Goal: Contribute content: Add original content to the website for others to see

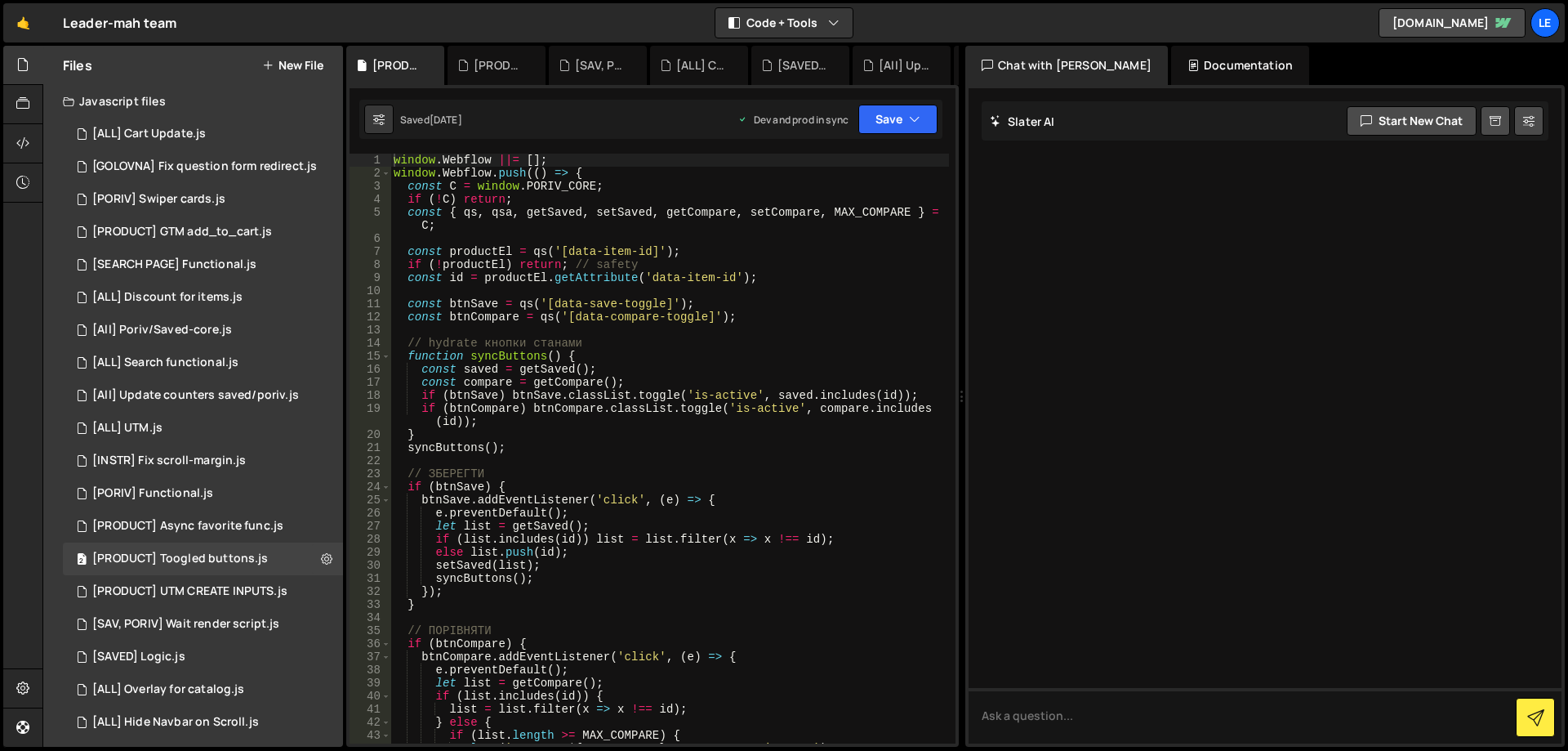
click at [303, 59] on button "New File" at bounding box center [293, 65] width 61 height 13
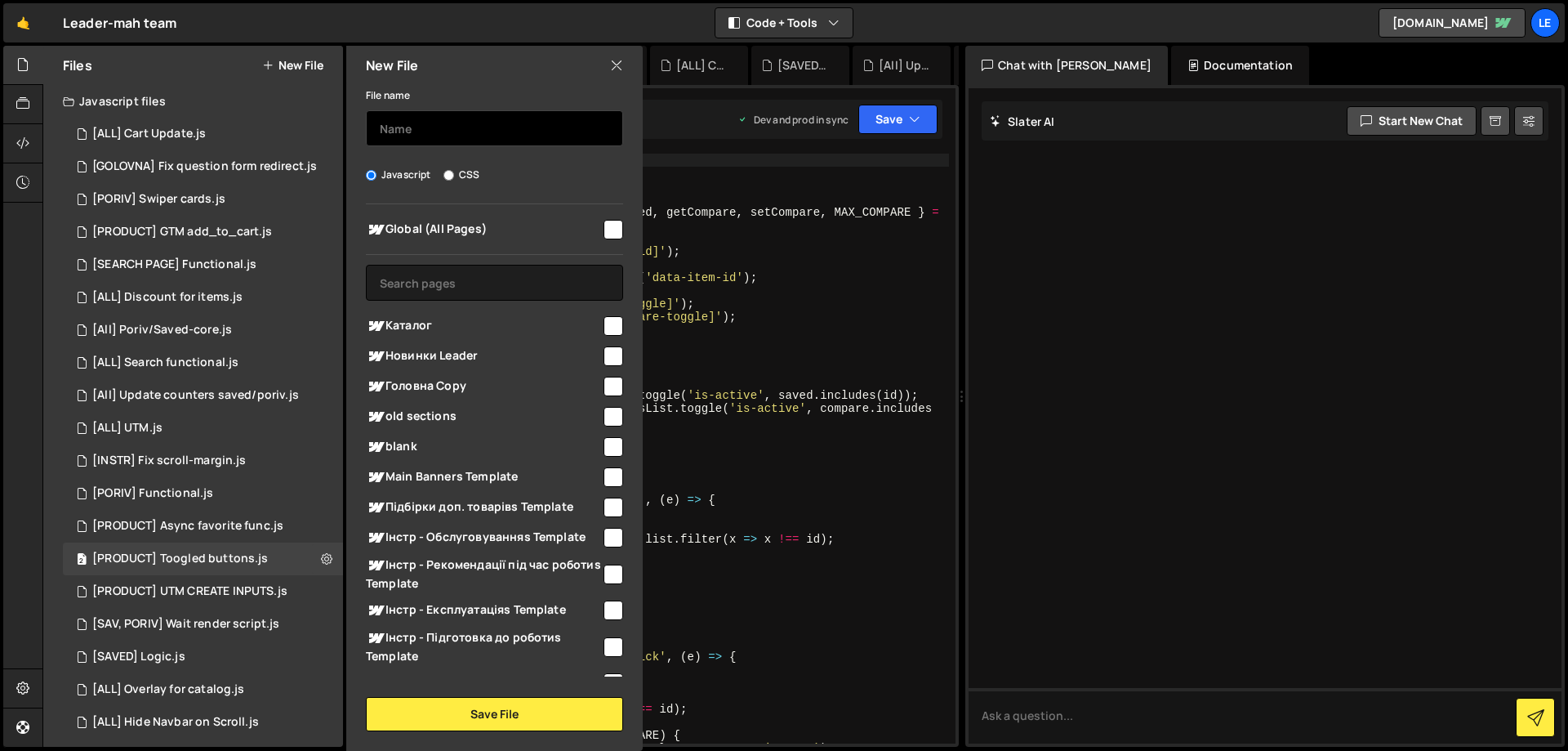
click at [391, 130] on input "text" at bounding box center [494, 128] width 257 height 36
type input "х"
type input "[TEST ABOUT] Bot"
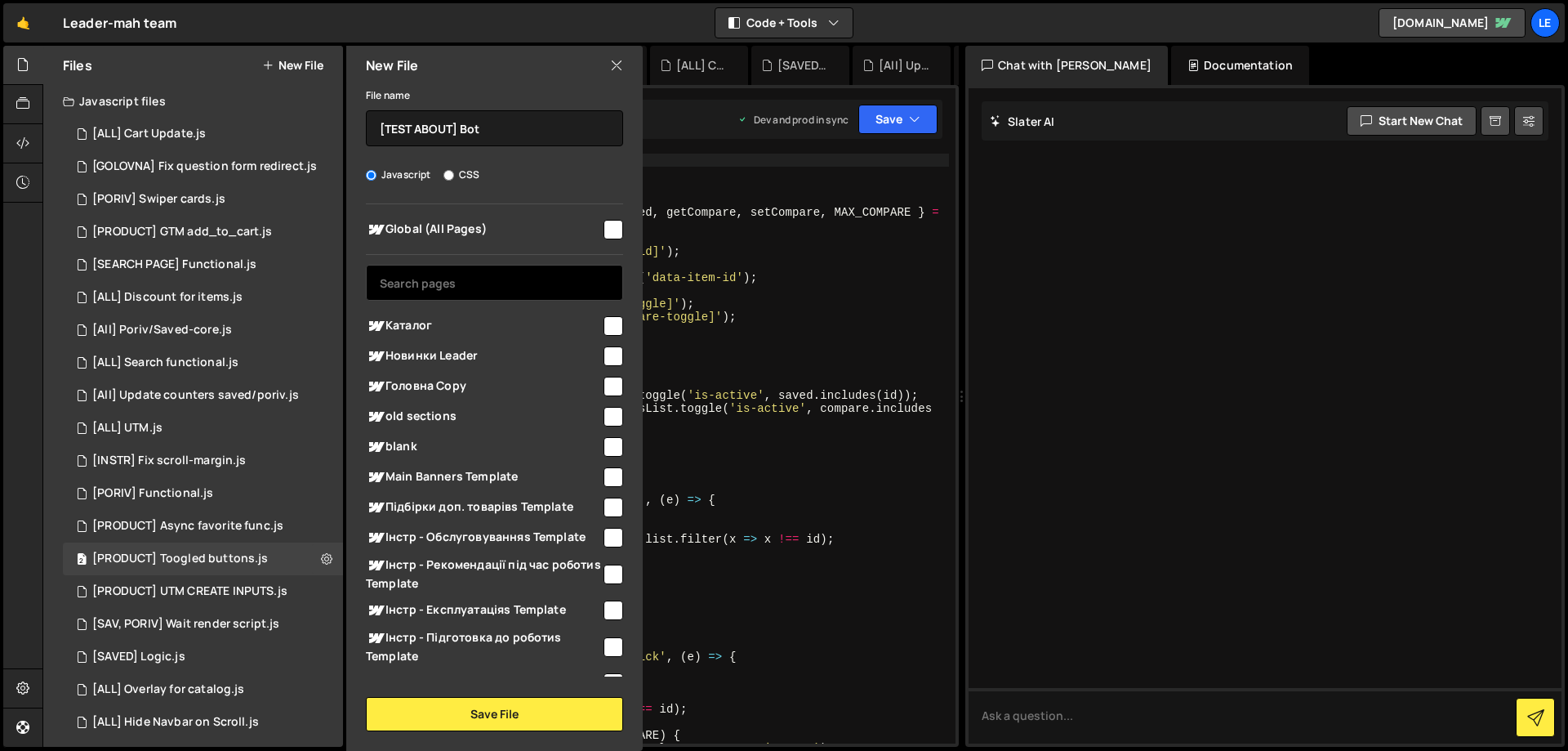
click at [509, 286] on input "text" at bounding box center [494, 283] width 257 height 36
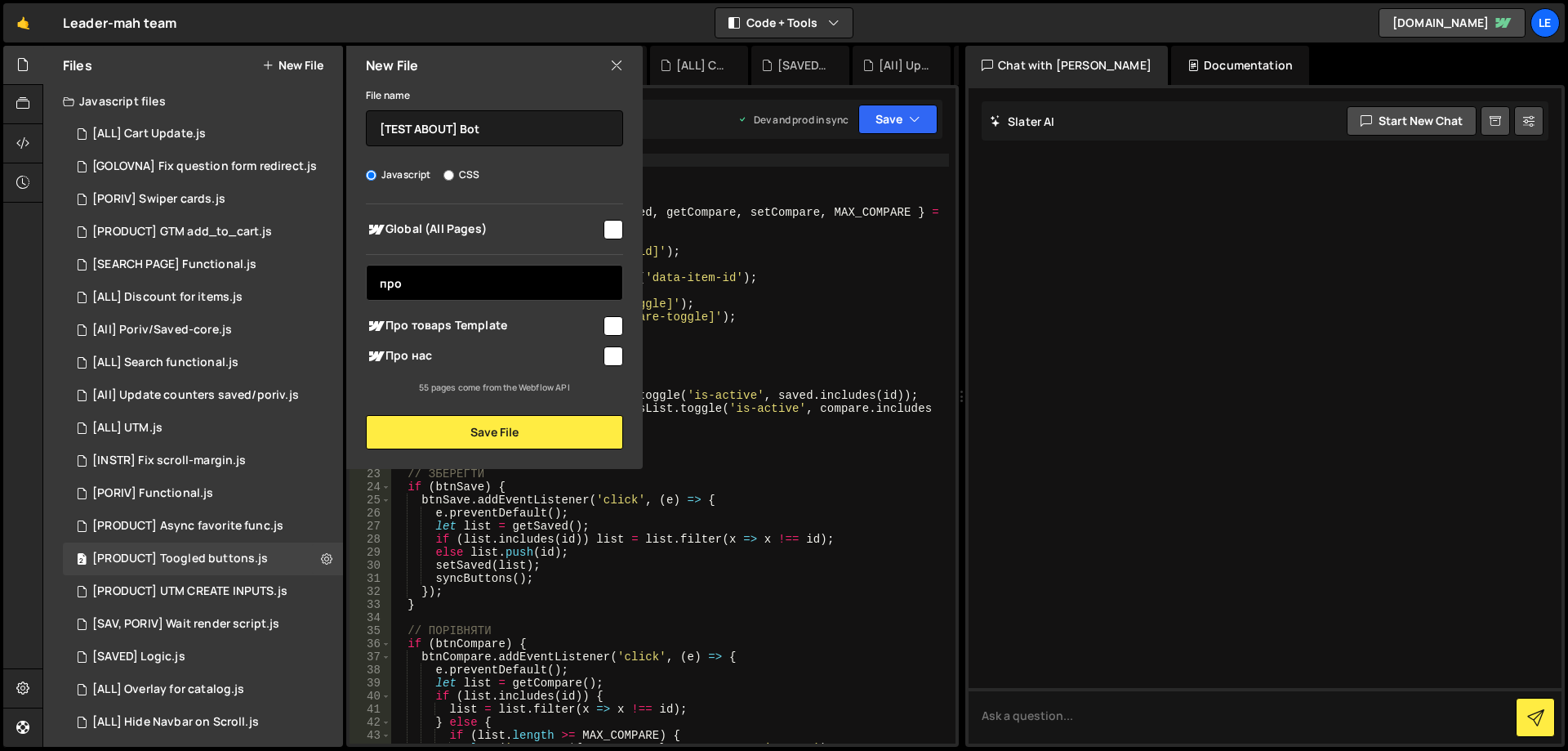
type input "про"
click at [597, 351] on span "Про нас" at bounding box center [483, 356] width 235 height 19
checkbox input "true"
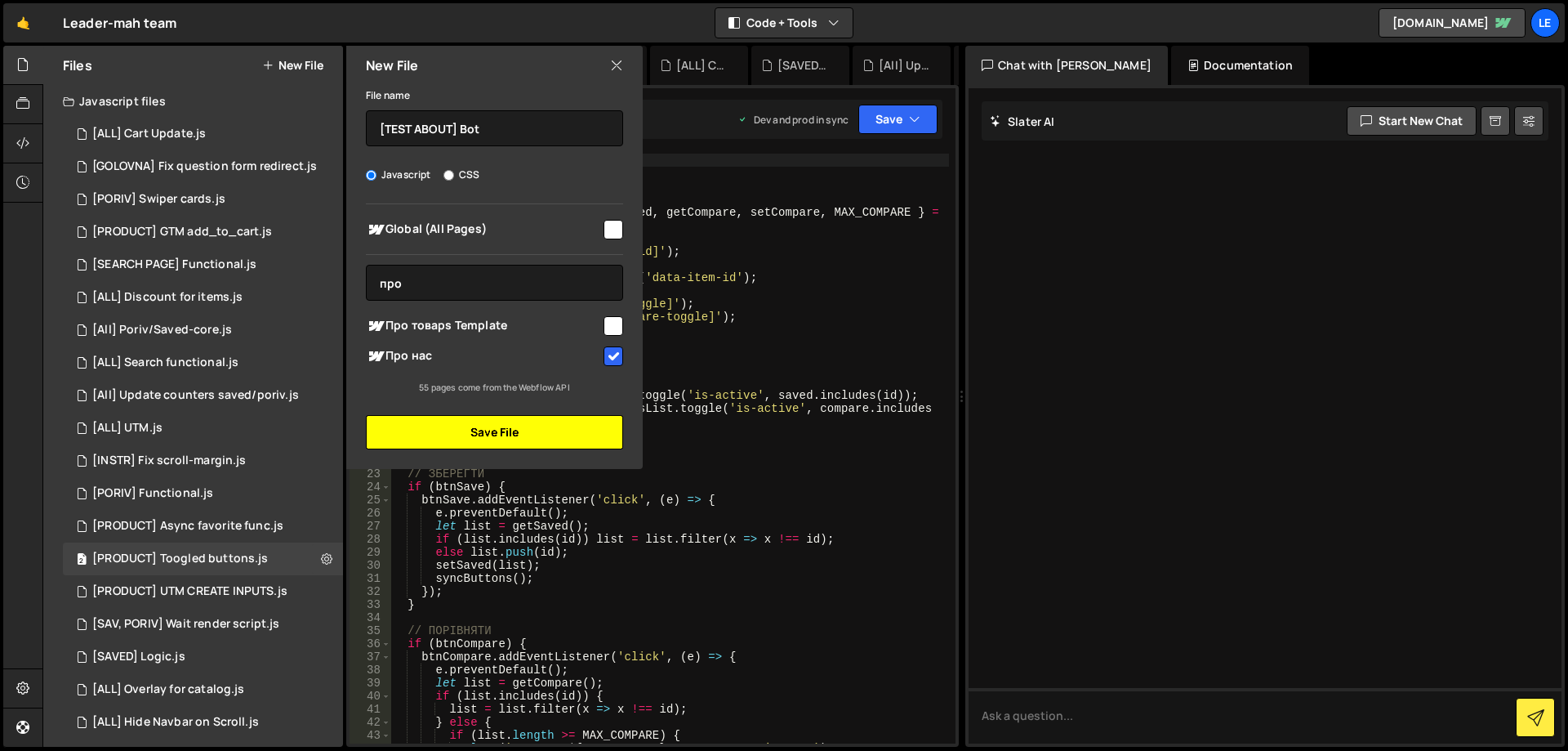
click at [476, 434] on button "Save File" at bounding box center [494, 432] width 257 height 35
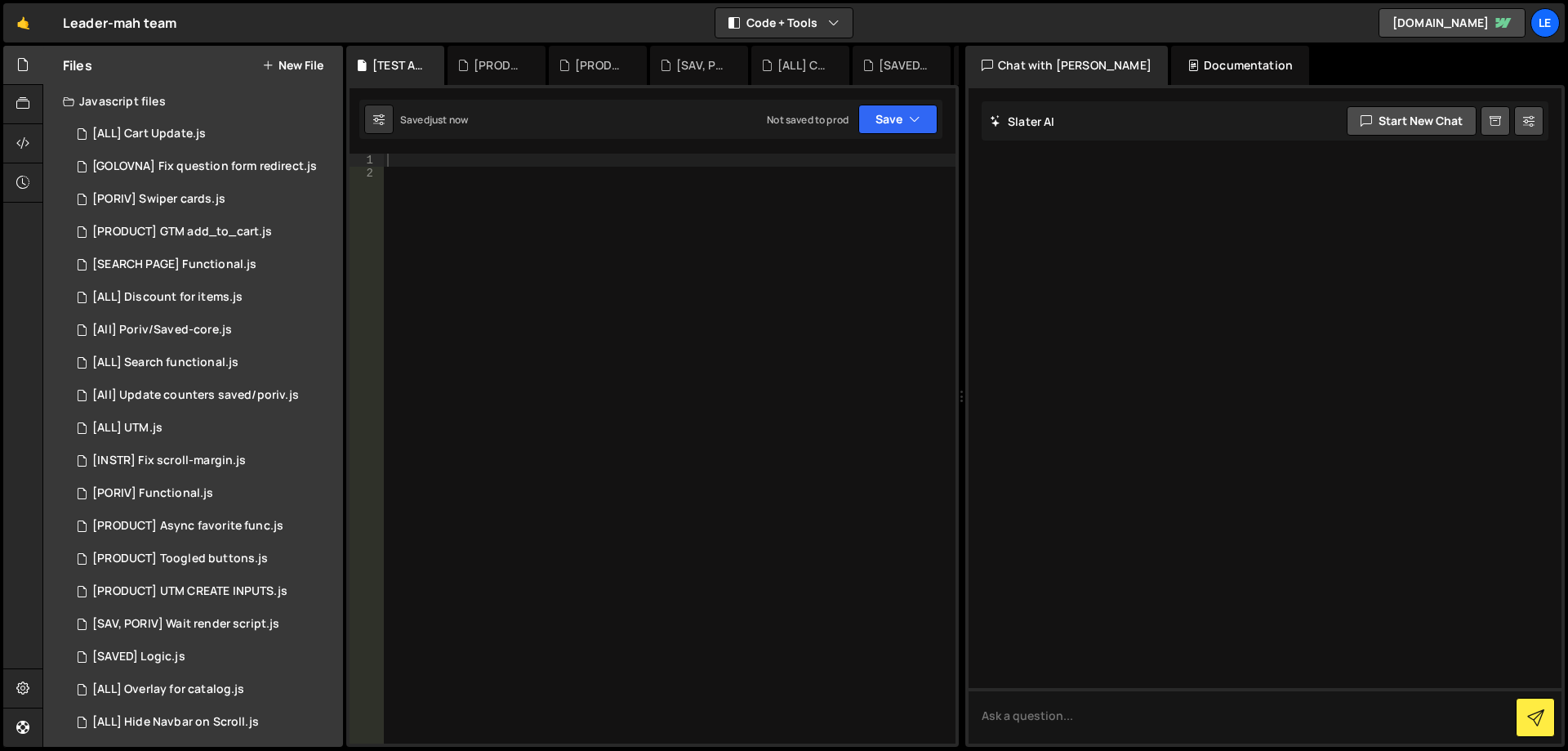
click at [542, 337] on div at bounding box center [670, 461] width 572 height 616
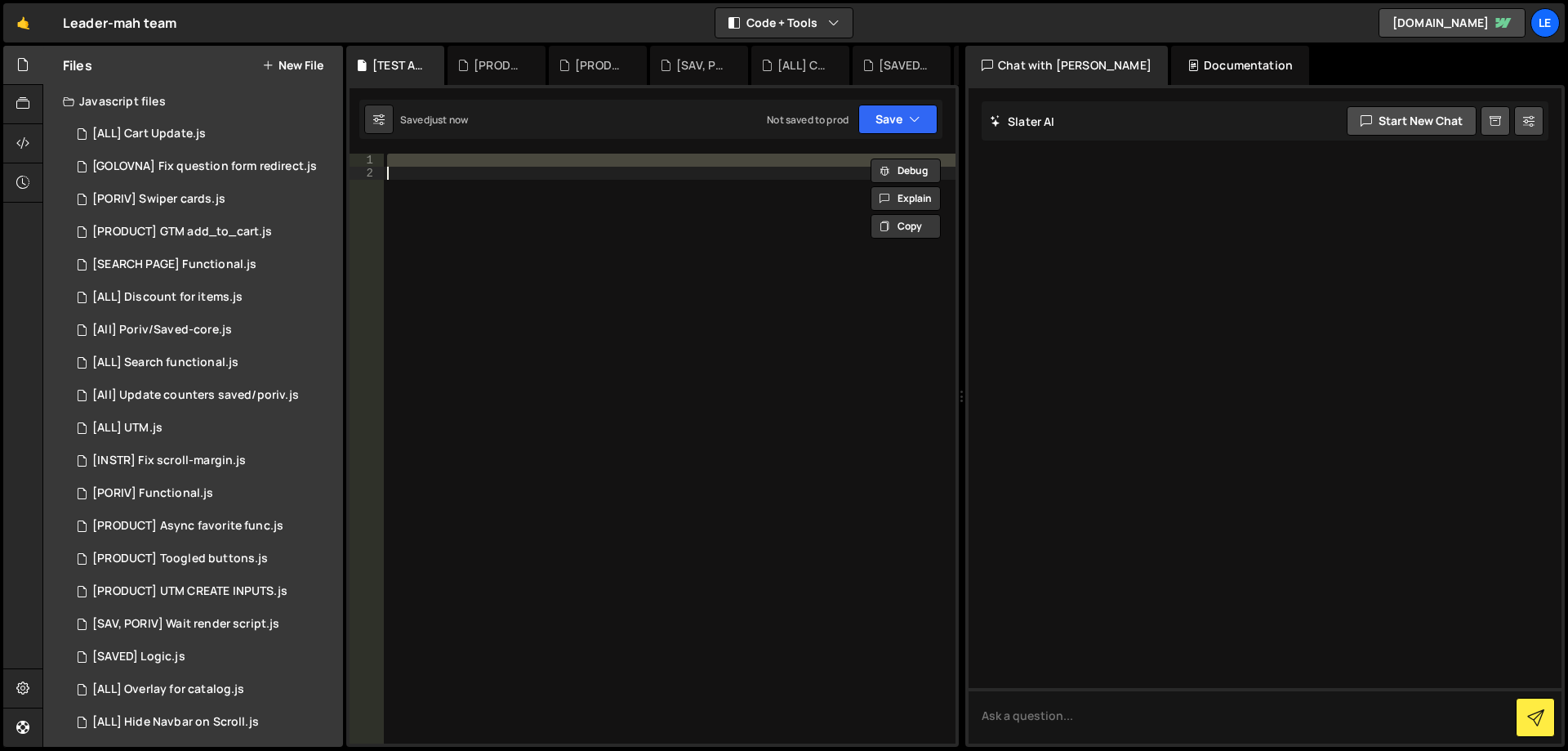
paste textarea
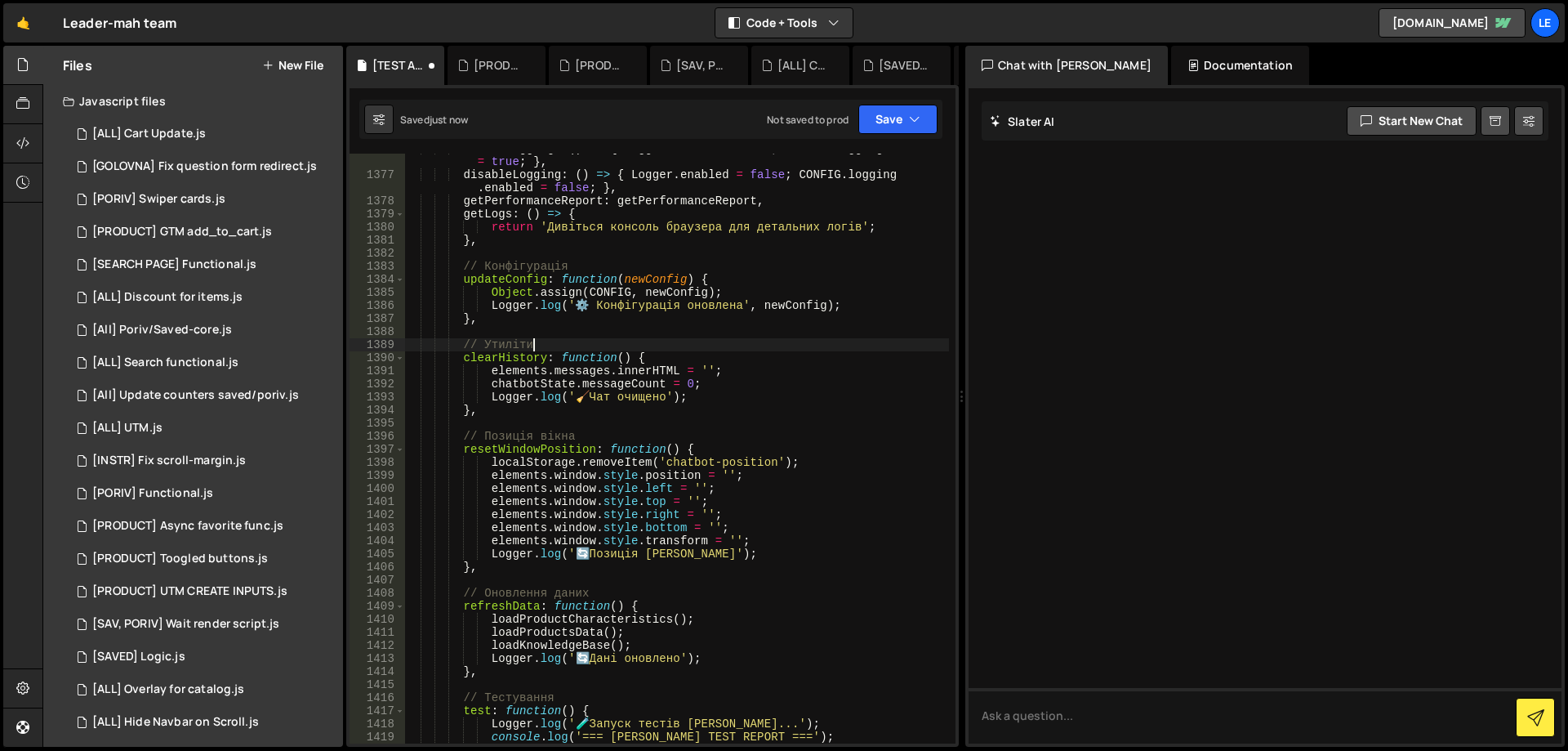
click at [641, 342] on div "enableLogging : ( ) => { Logger . enabled = true ; CONFIG . logging . enabled =…" at bounding box center [677, 456] width 545 height 629
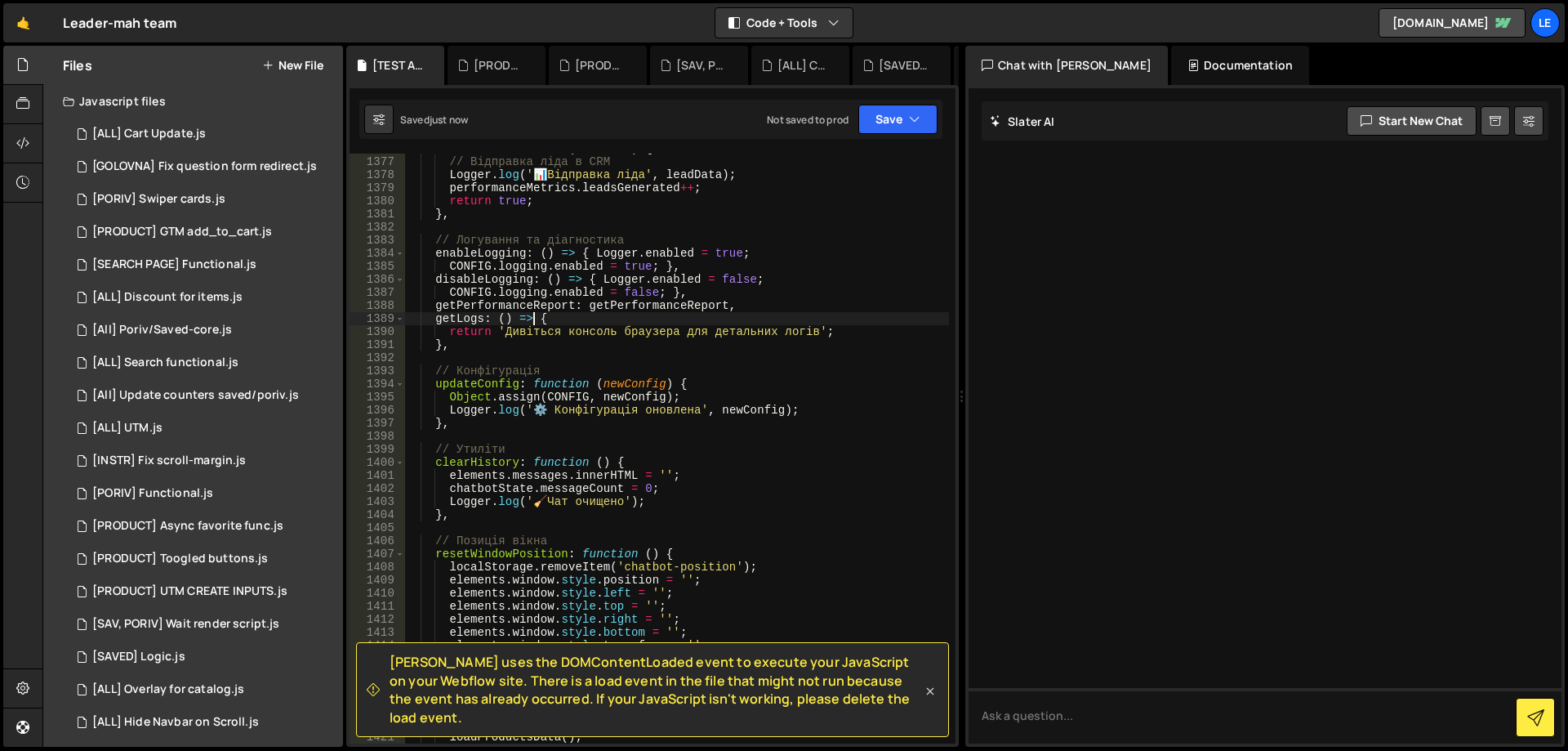
click at [927, 696] on icon at bounding box center [930, 691] width 16 height 16
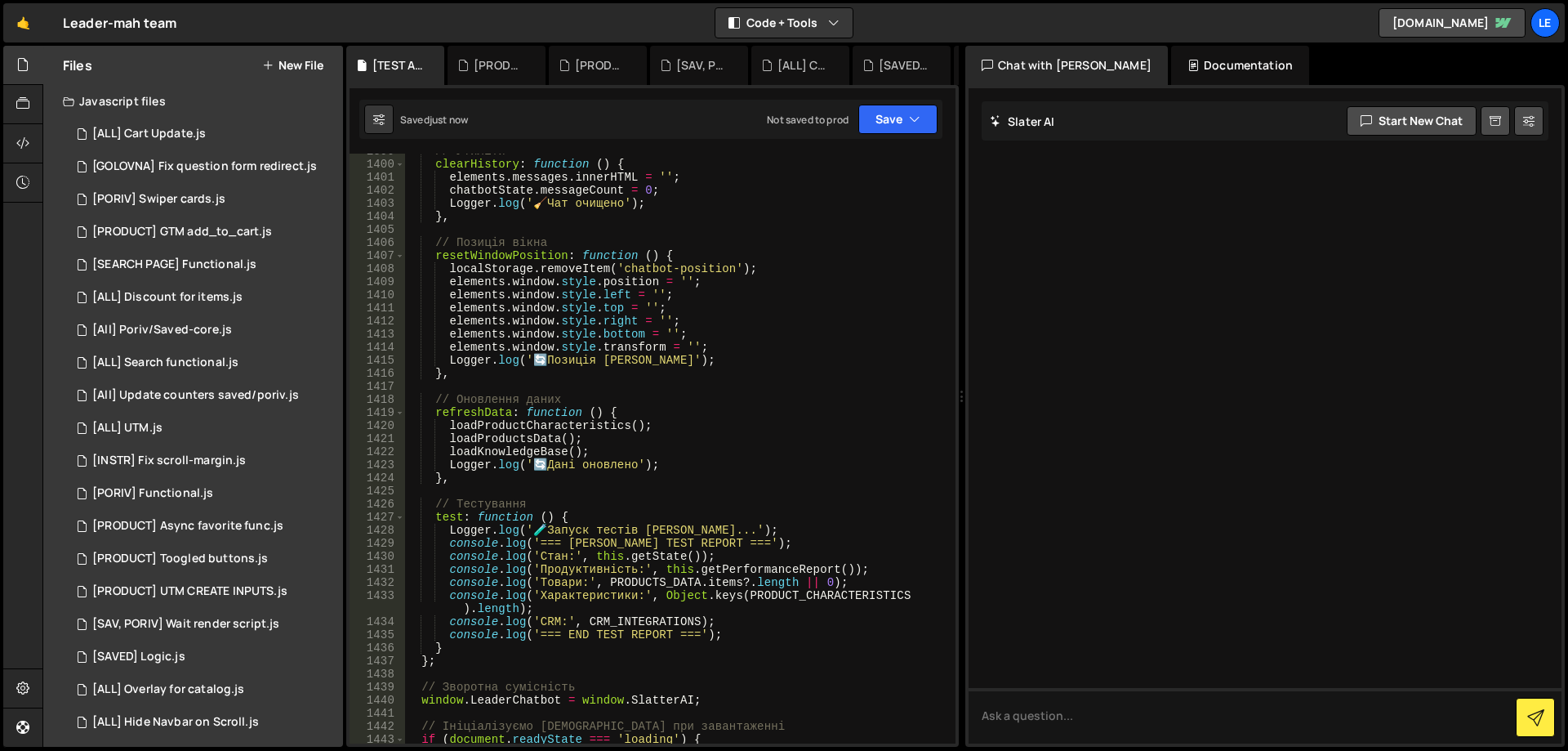
scroll to position [19705, 0]
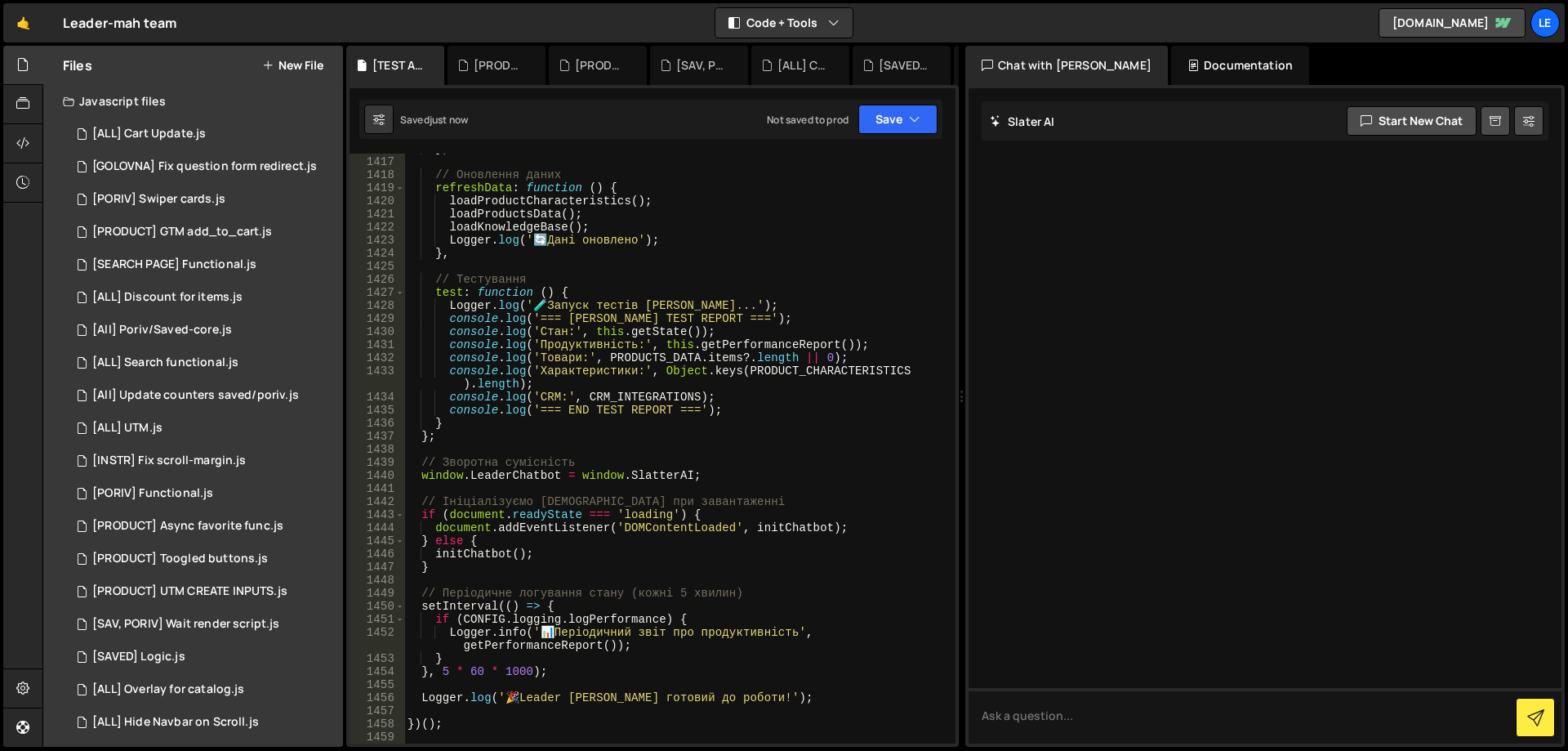
drag, startPoint x: 956, startPoint y: 688, endPoint x: 951, endPoint y: 367, distance: 321.0
click at [953, 326] on div "XXXXXXXXXXXXXXXXXXXXXXXXXXXXXXXXXXXXXXXXXXXXXXXXXXXXXXXXXXXXXXXXXXXXXXXXXXXXXXX…" at bounding box center [652, 416] width 613 height 662
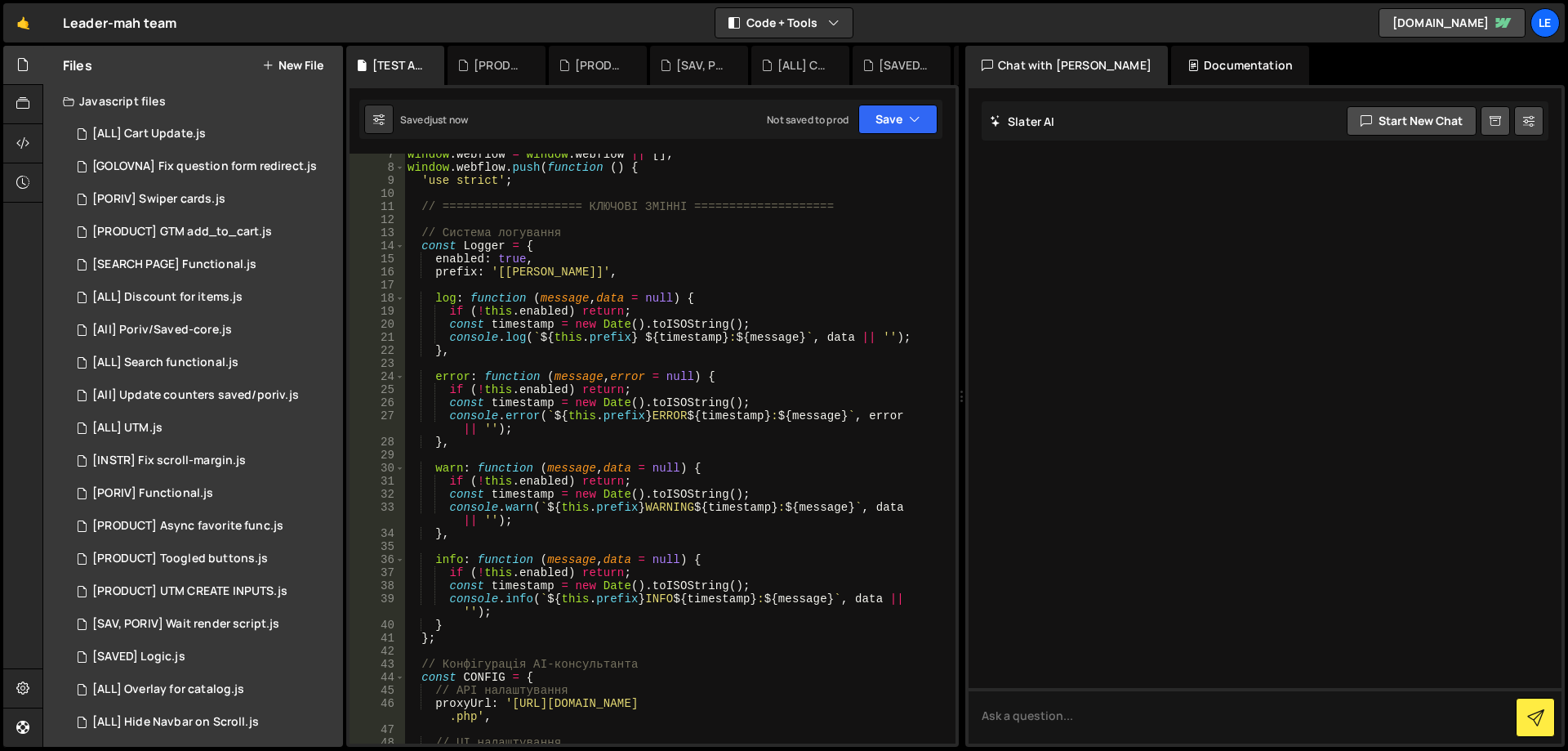
scroll to position [0, 0]
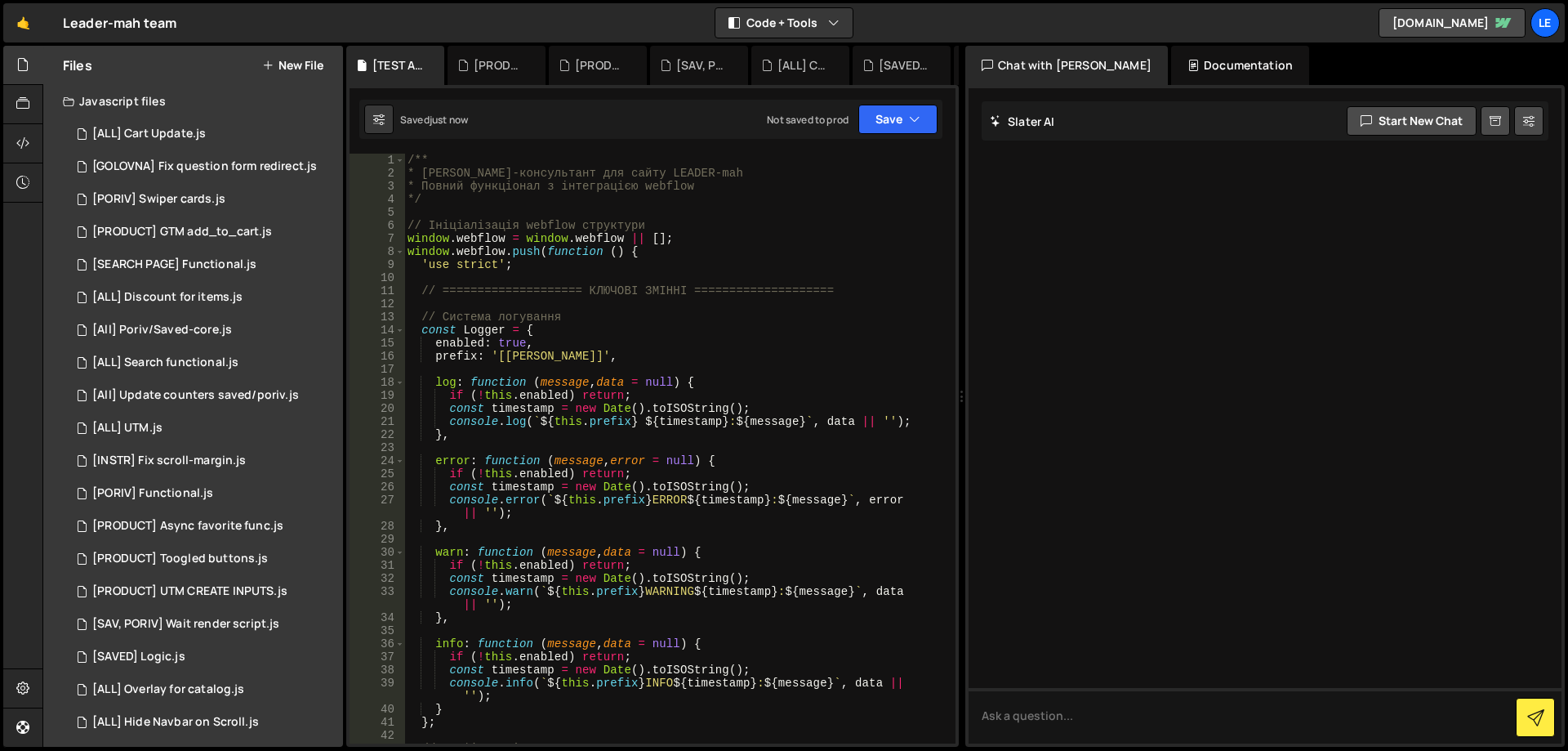
drag, startPoint x: 702, startPoint y: 292, endPoint x: 721, endPoint y: 276, distance: 24.8
click at [721, 276] on div "/** * [PERSON_NAME]-консультант для сайту LEADER-mah * Повний функціонал з інте…" at bounding box center [677, 461] width 545 height 616
type textarea "// ==================== КЛЮЧОВІ ЗМІННІ ===================="
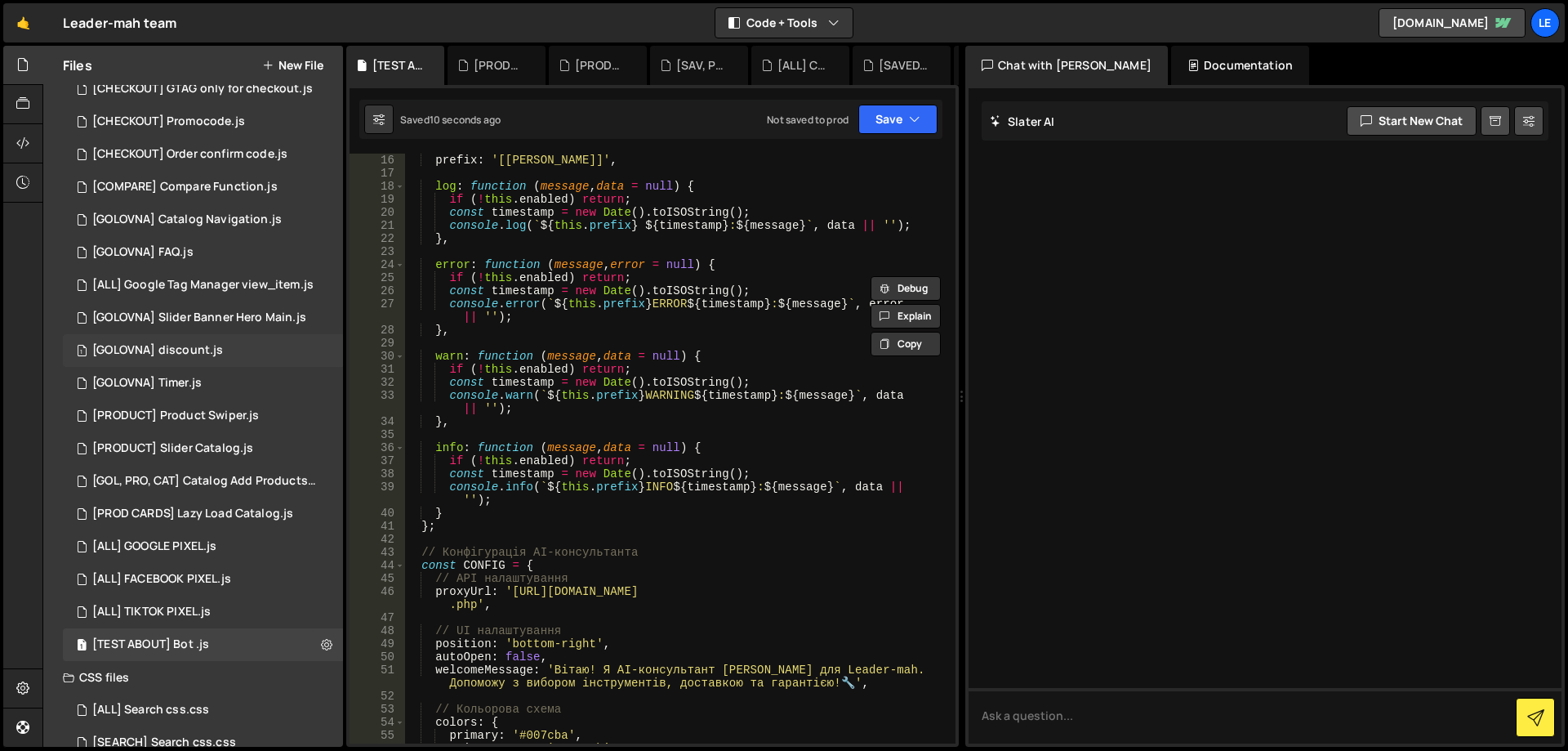
scroll to position [792, 0]
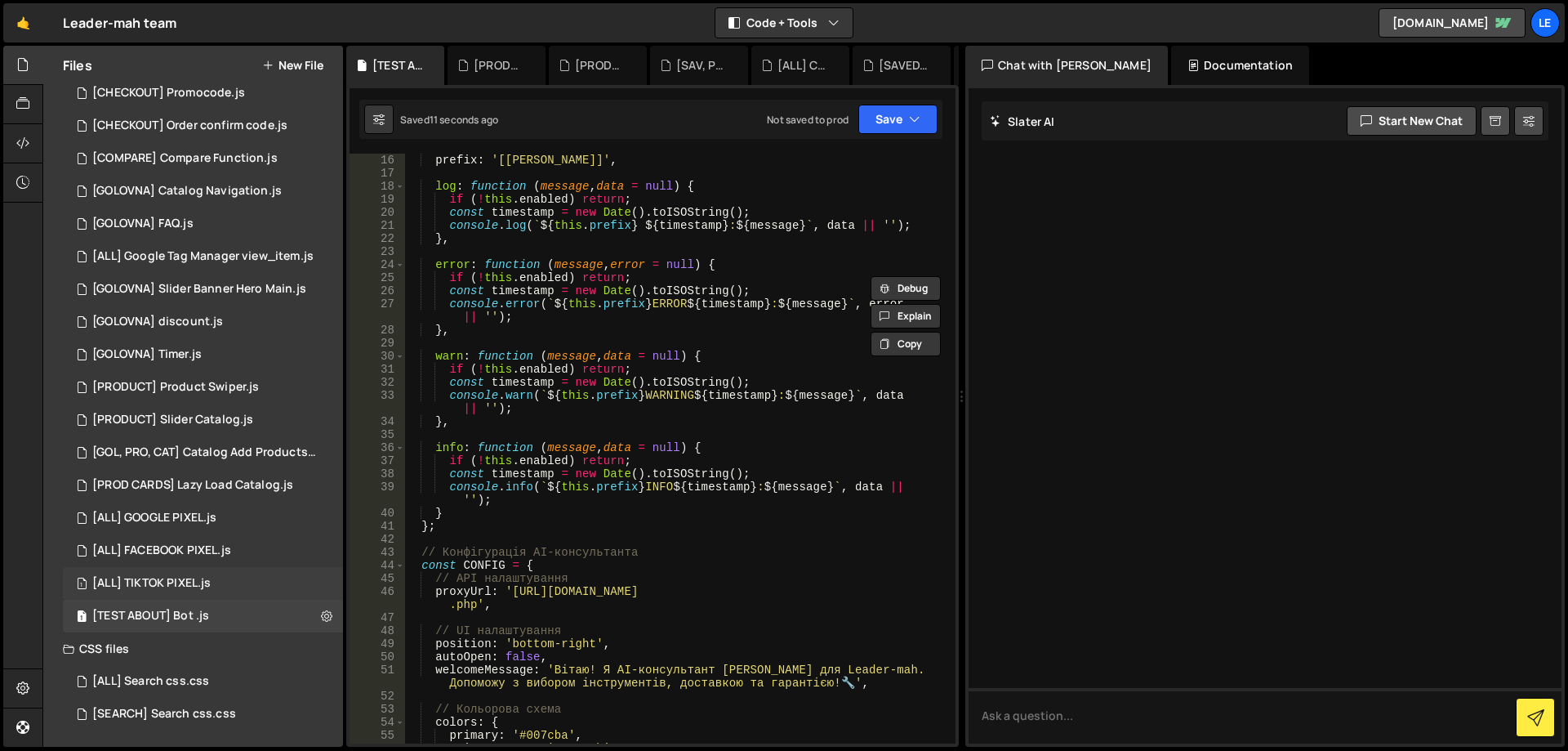
click at [210, 573] on div "1 [ALL] TIKTOK PIXEL.js 0" at bounding box center [202, 583] width 280 height 33
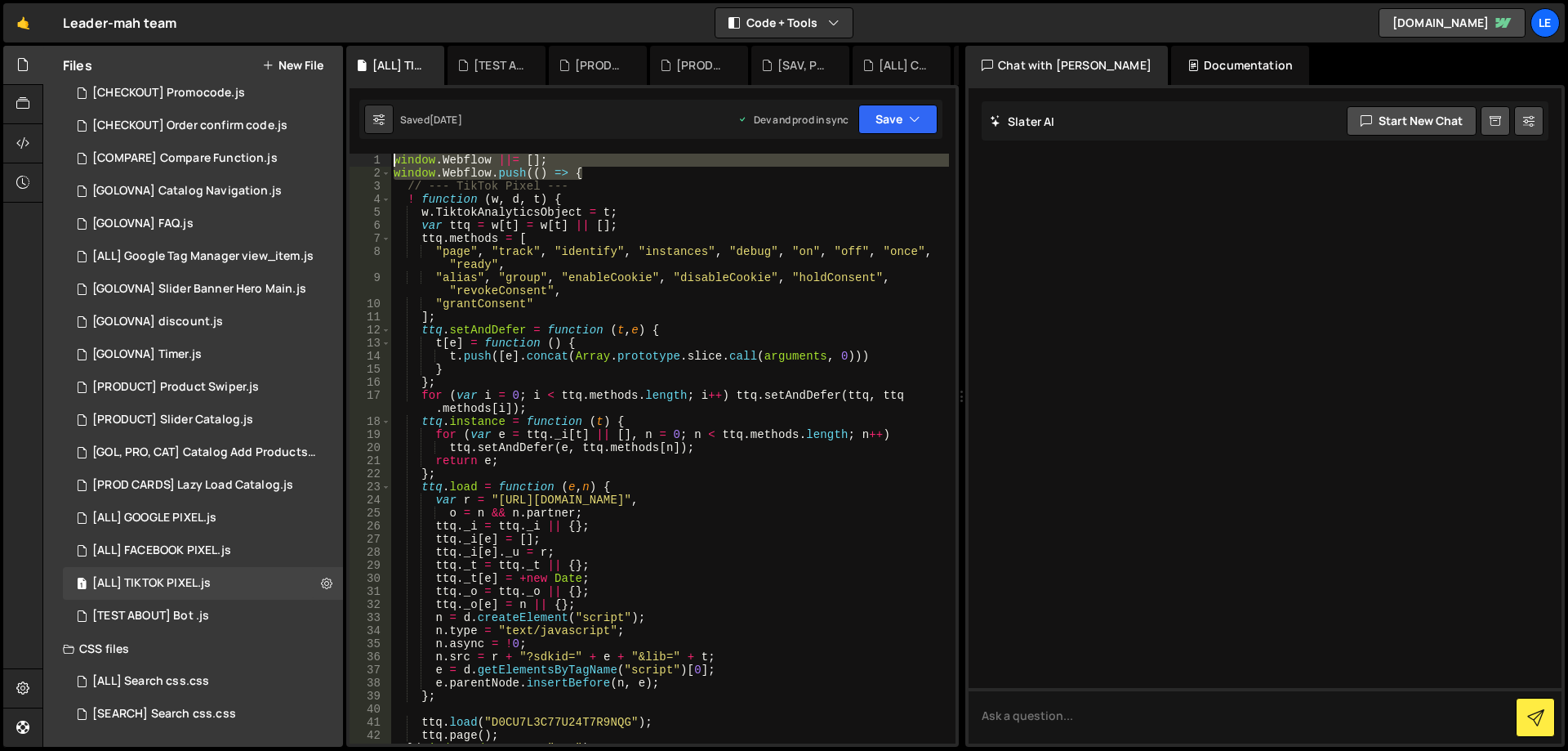
drag, startPoint x: 468, startPoint y: 168, endPoint x: 378, endPoint y: 158, distance: 90.6
click at [378, 158] on div "window.Webflow.push(() => { 1 2 3 4 5 6 7 8 9 10 11 12 13 14 15 16 17 18 19 20 …" at bounding box center [652, 448] width 606 height 590
type textarea "window.Webflow ||= []; window.Webflow.push(() => {"
click at [222, 608] on div "1 [TEST ABOUT] Bot .js 0" at bounding box center [202, 616] width 280 height 33
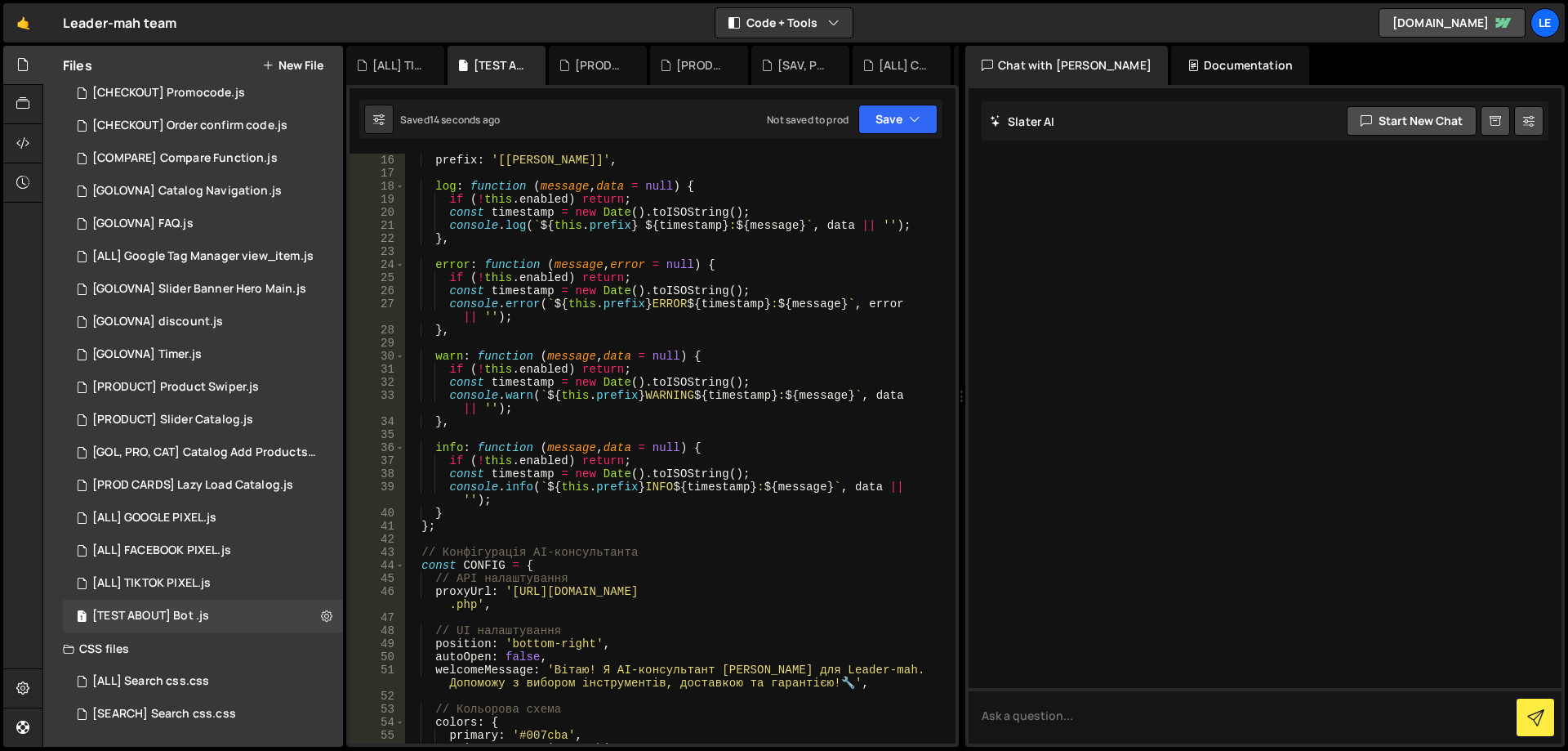
scroll to position [0, 0]
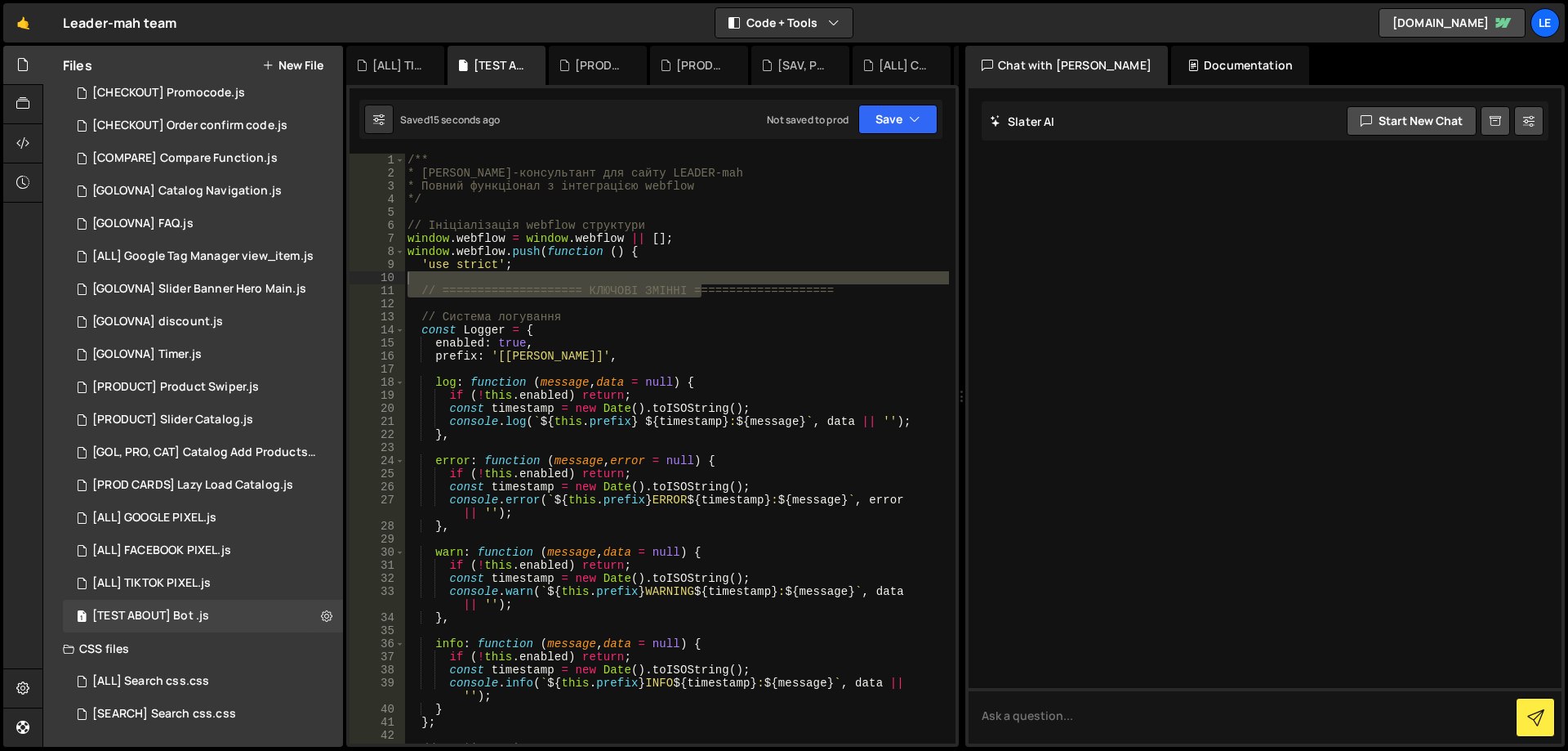
click at [673, 239] on div "/** * [PERSON_NAME]-консультант для сайту LEADER-mah * Повний функціонал з інте…" at bounding box center [677, 461] width 545 height 616
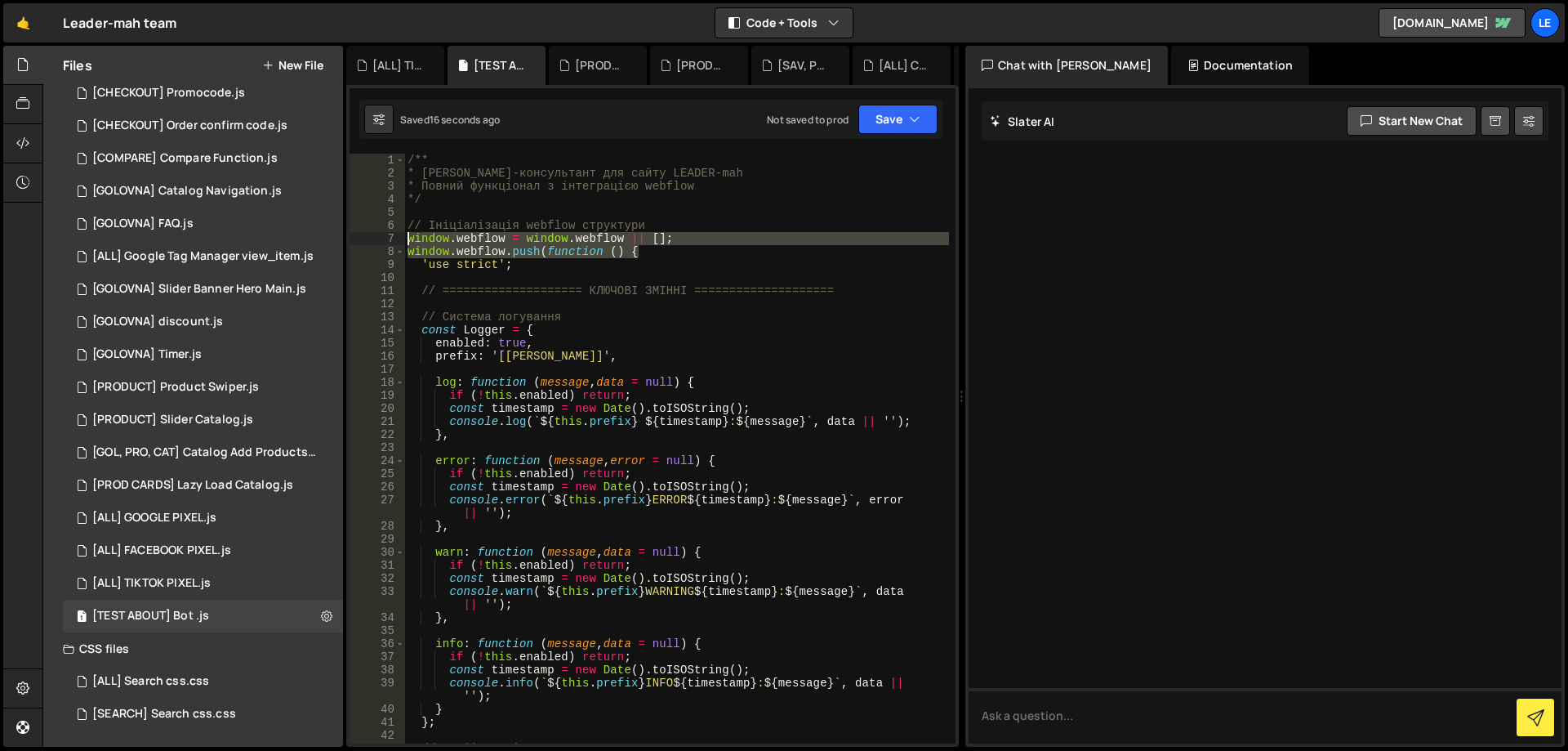
drag, startPoint x: 506, startPoint y: 245, endPoint x: 370, endPoint y: 237, distance: 136.2
click at [370, 237] on div "window.webflow = window.webflow || []; 1 2 3 4 5 6 7 8 9 10 11 12 13 14 15 16 1…" at bounding box center [652, 448] width 606 height 590
paste textarea "Webflow.push(() =>"
click at [826, 200] on div "/** * [PERSON_NAME]-консультант для сайту LEADER-mah * Повний функціонал з інте…" at bounding box center [677, 461] width 545 height 616
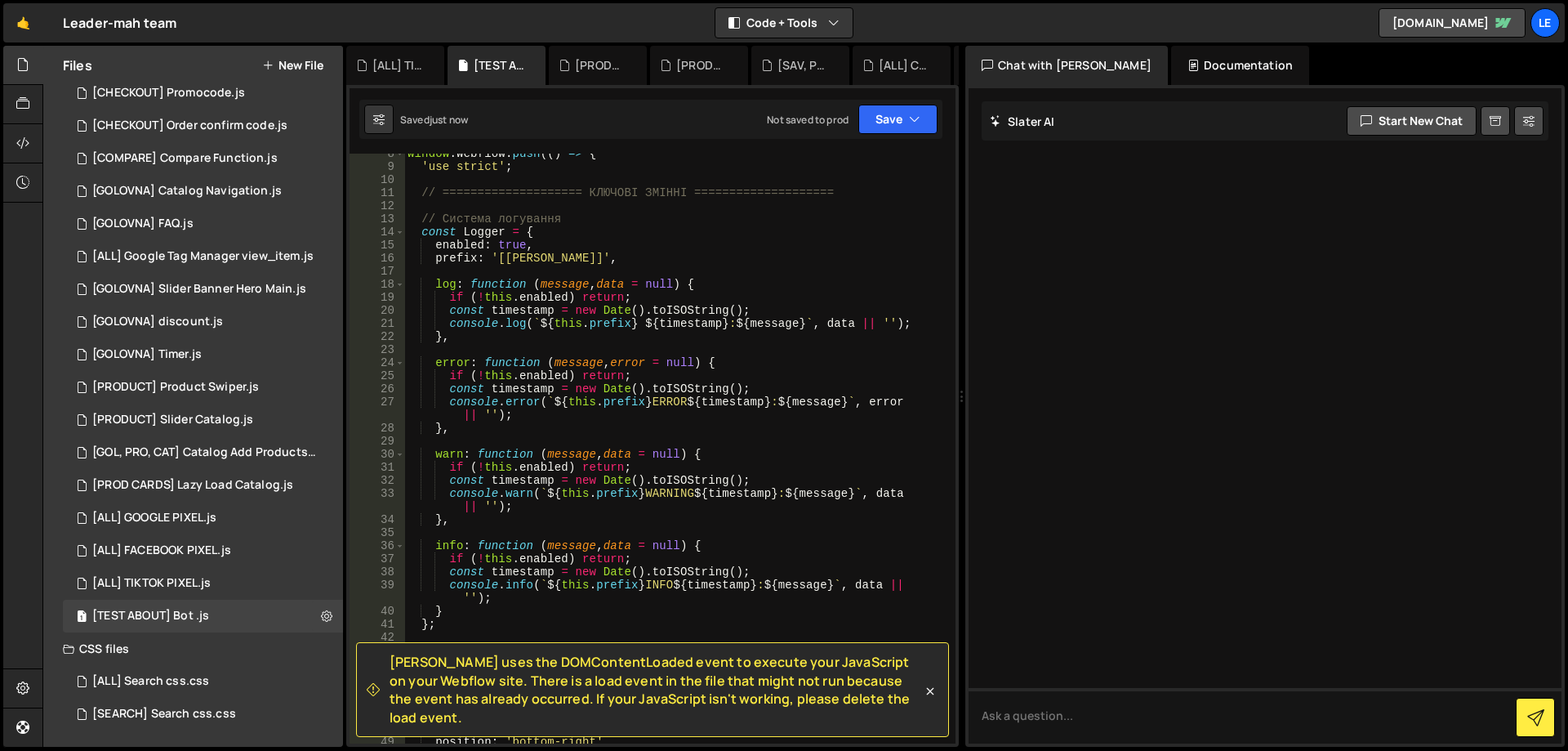
scroll to position [343, 0]
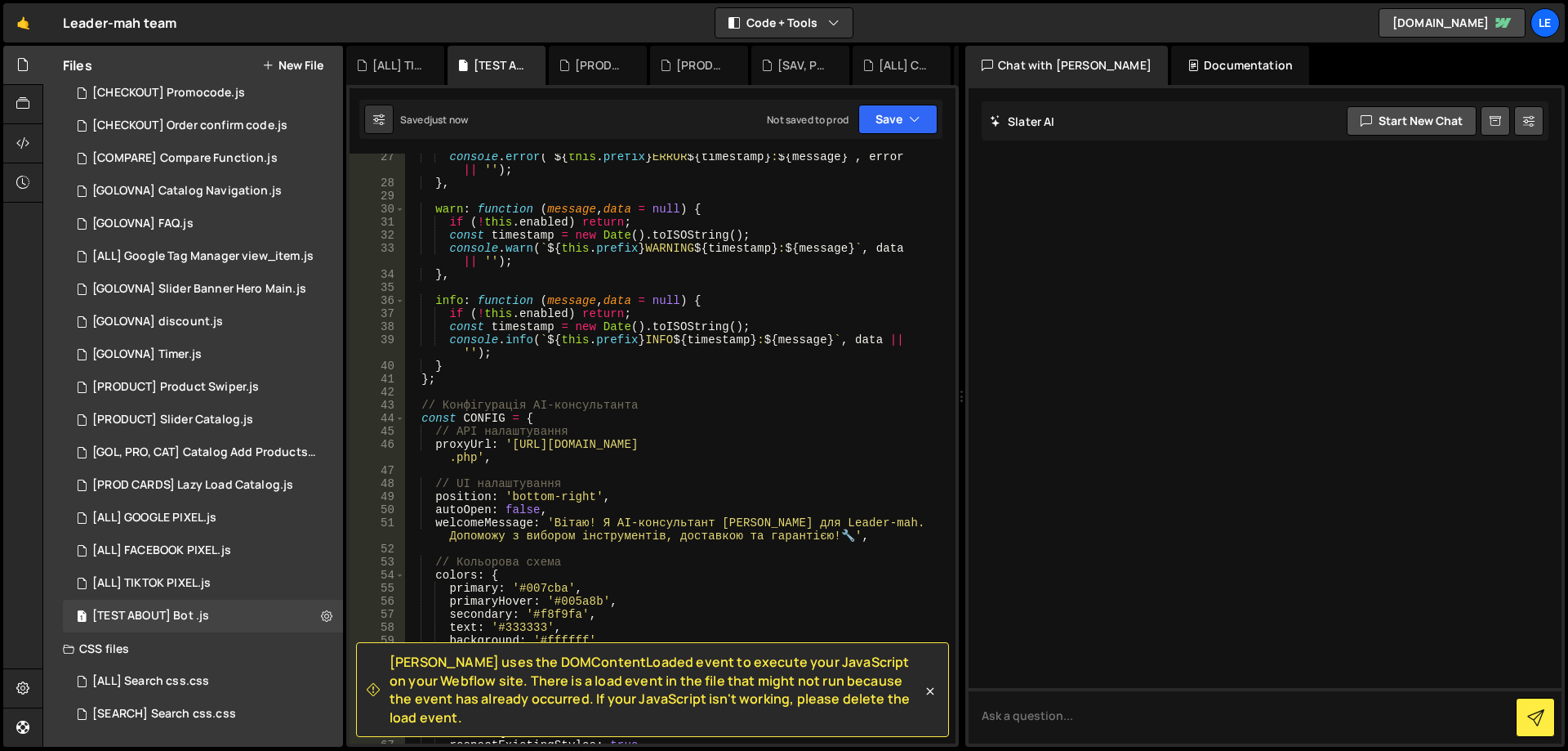
drag, startPoint x: 388, startPoint y: 681, endPoint x: 895, endPoint y: 720, distance: 508.5
click at [911, 721] on div "[PERSON_NAME] uses the DOMContentLoaded event to execute your JavaScript on you…" at bounding box center [644, 689] width 555 height 74
copy span "[PERSON_NAME] uses the DOMContentLoaded event to execute your JavaScript on you…"
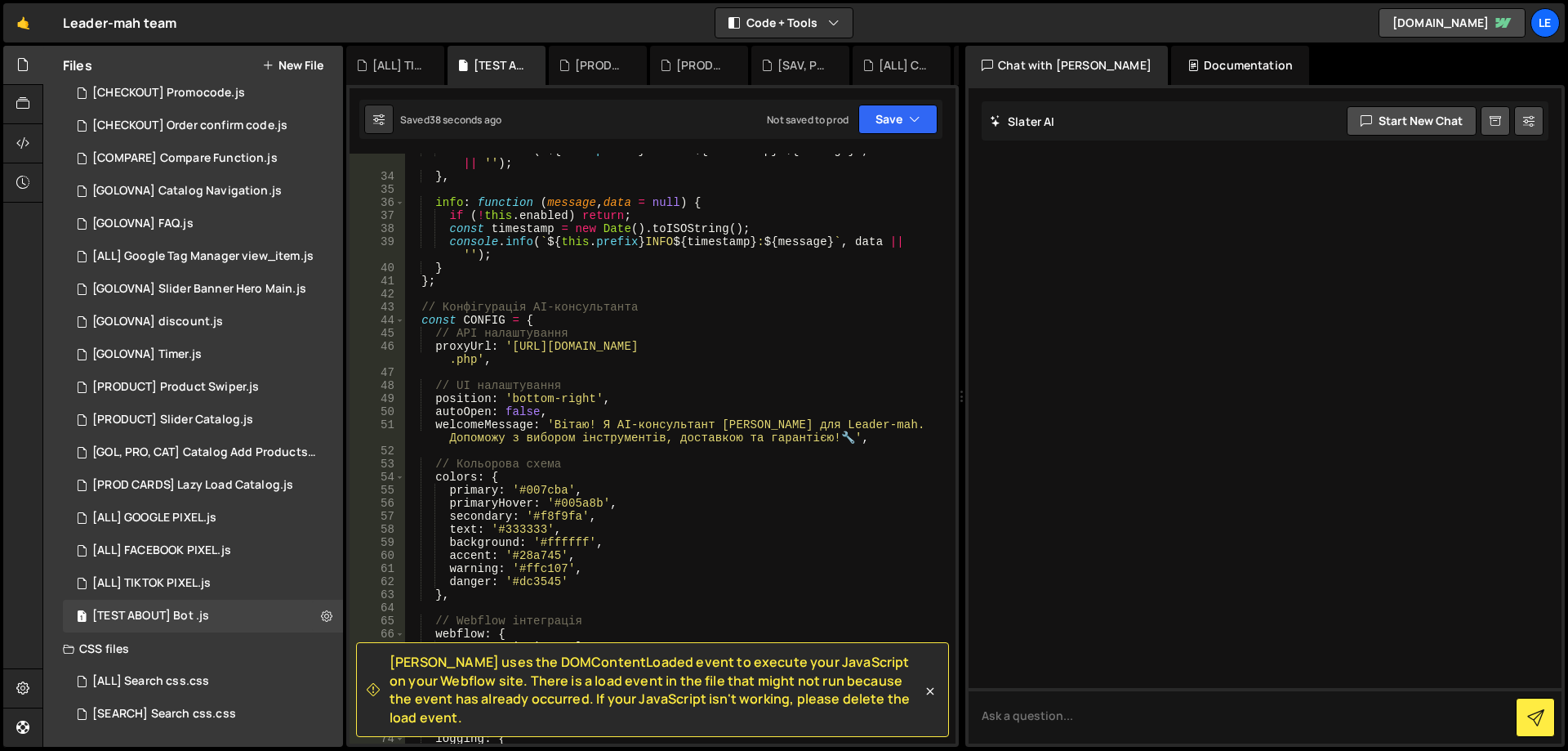
scroll to position [736, 0]
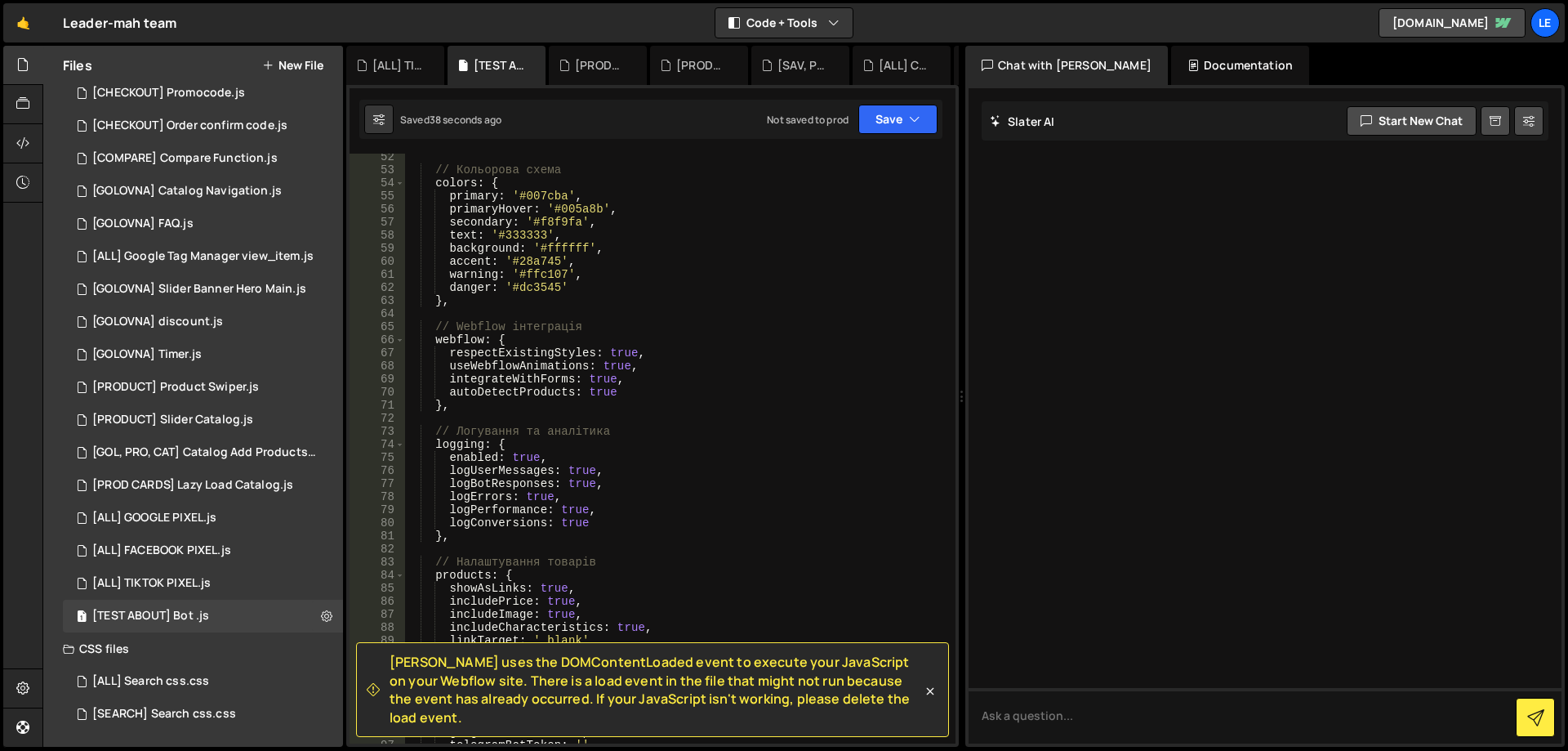
click at [761, 489] on div "// Кольорова схема colors : { primary : '#007cba' , primaryHover : '#005a8b' , …" at bounding box center [677, 459] width 545 height 616
type textarea "})();"
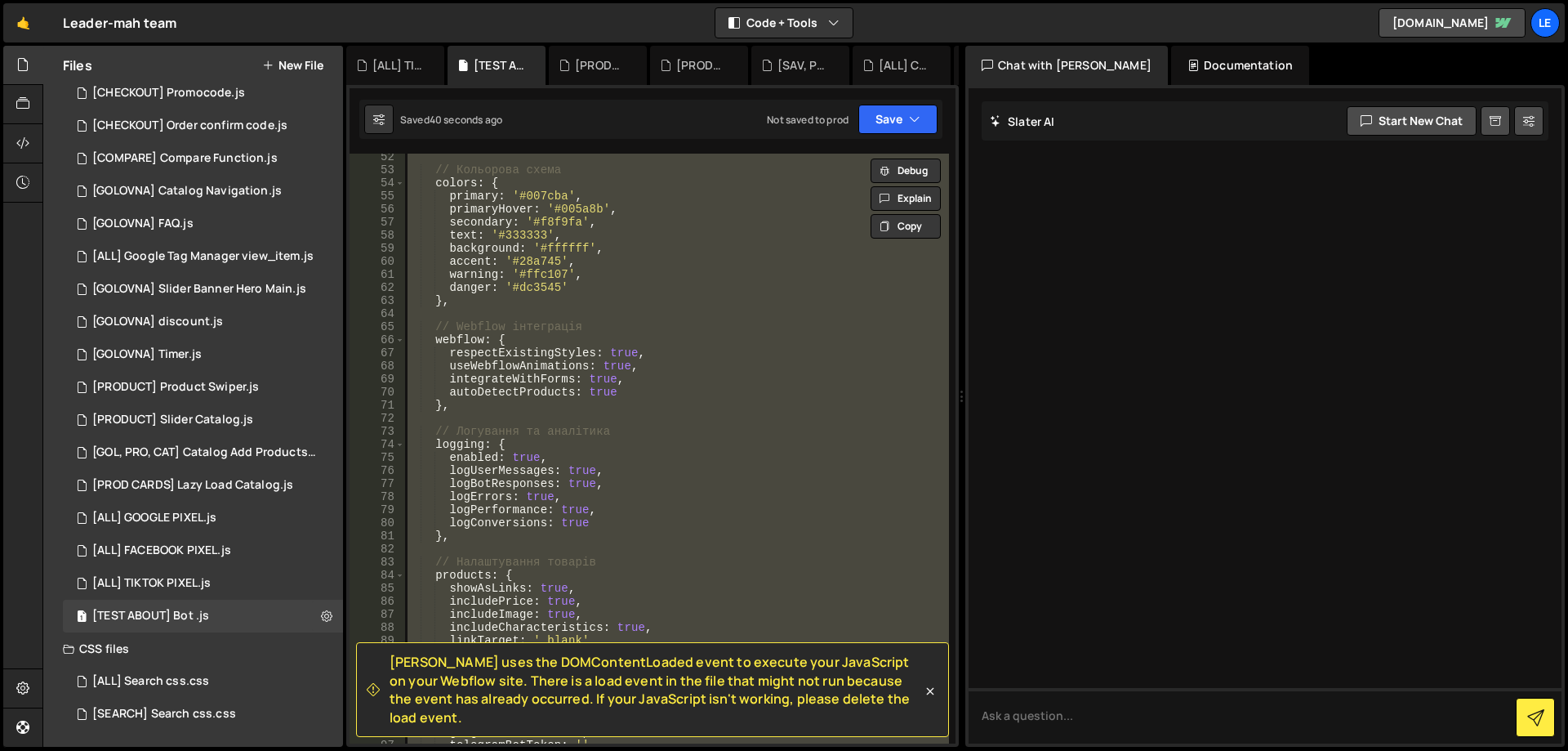
paste textarea
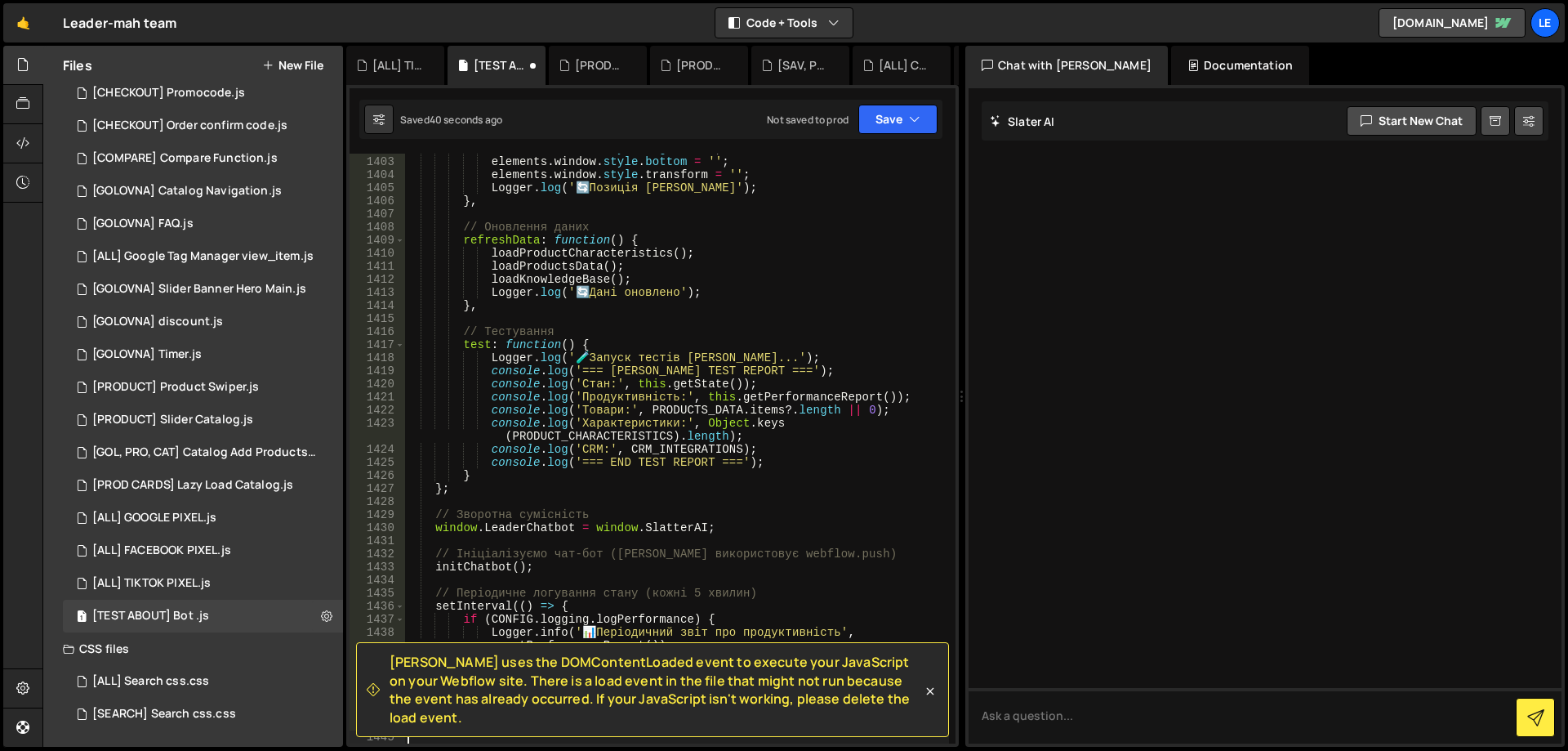
scroll to position [20110, 0]
click at [758, 489] on div "elements . window . style . right = '' ; elements . window . style . bottom = '…" at bounding box center [677, 450] width 545 height 616
type textarea "test: function () {"
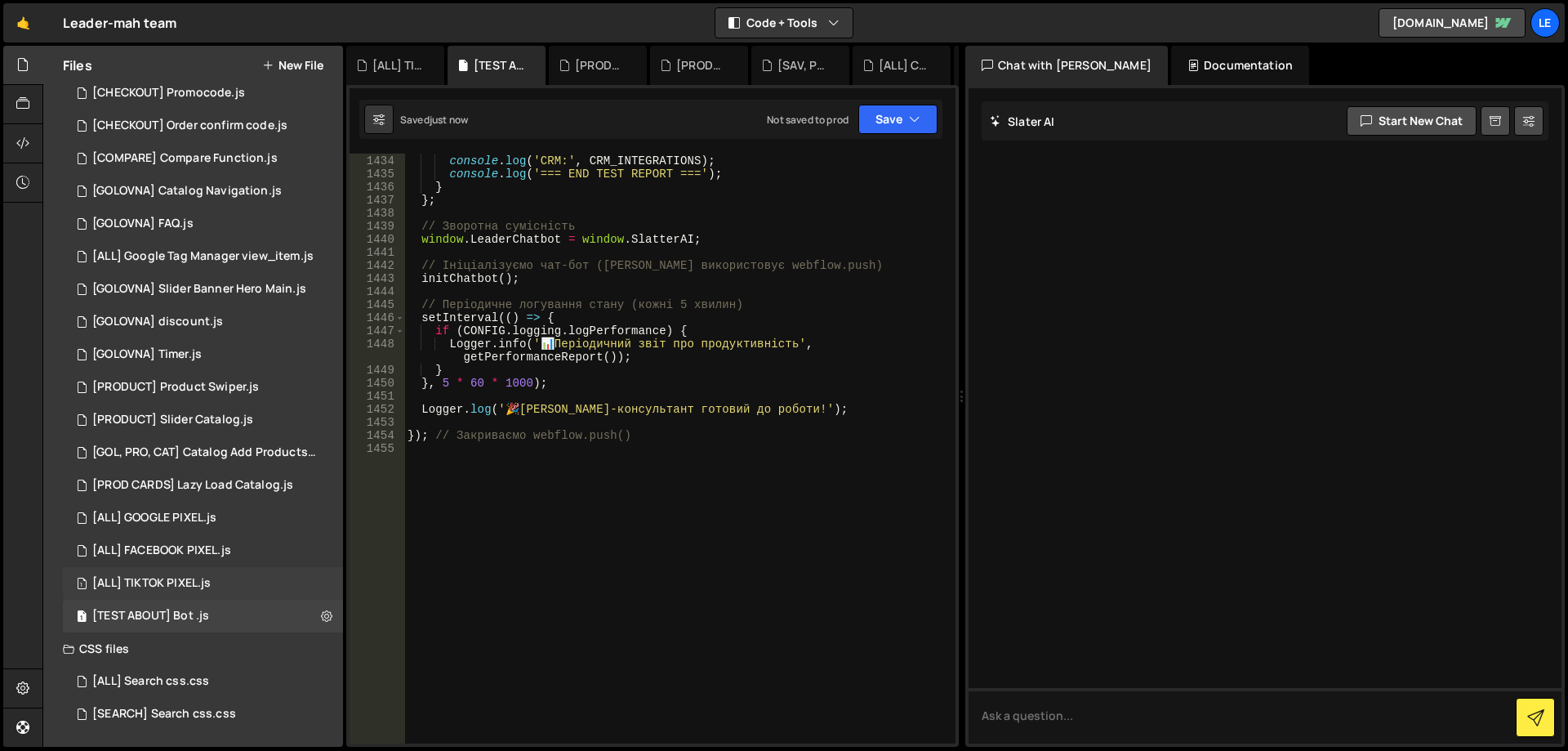
click at [197, 580] on div "[ALL] TIKTOK PIXEL.js" at bounding box center [151, 583] width 118 height 14
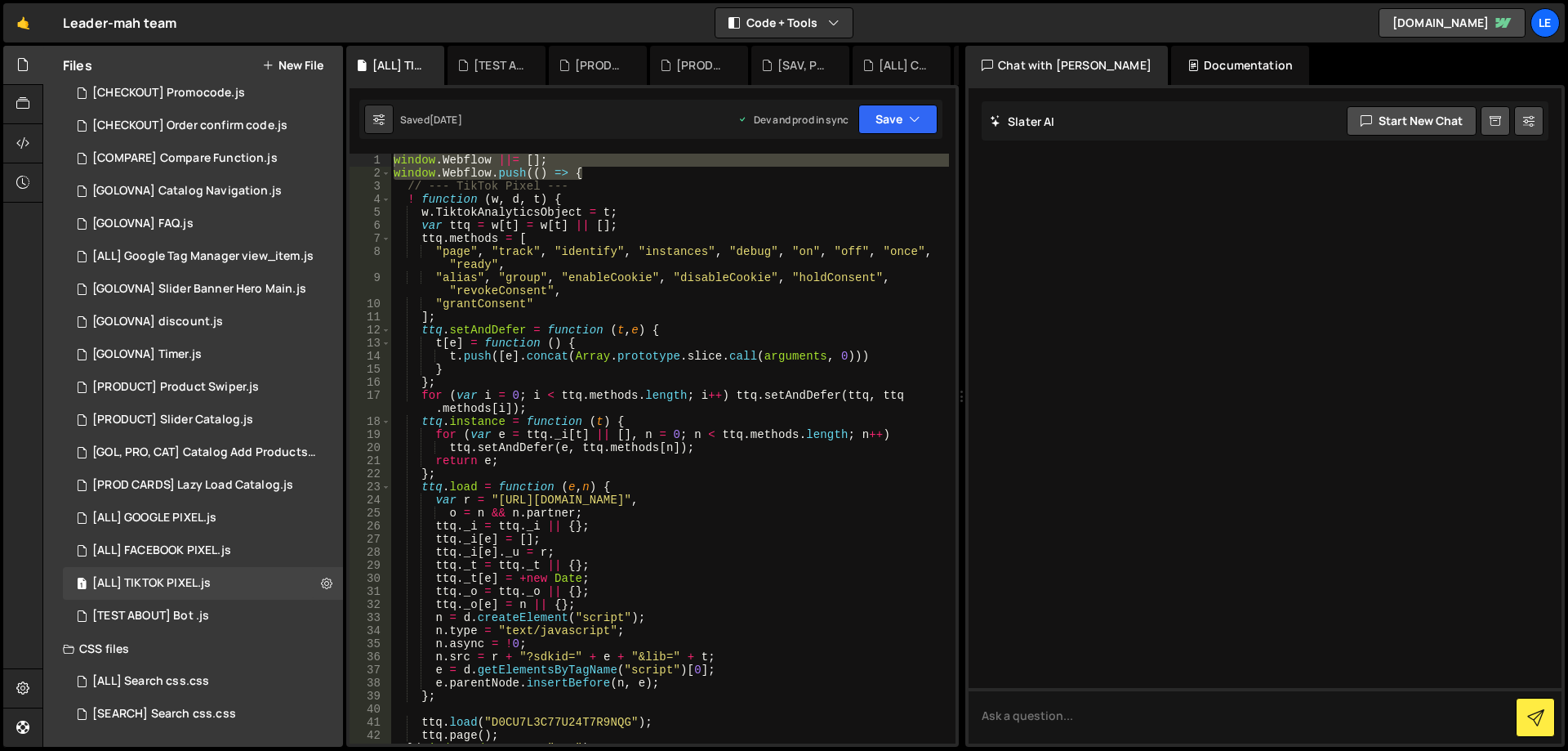
click at [635, 177] on div "window . Webflow ||= [ ] ; window . Webflow . push (( ) => { // --- TikTok Pixe…" at bounding box center [669, 448] width 558 height 590
drag, startPoint x: 479, startPoint y: 174, endPoint x: 341, endPoint y: 159, distance: 138.8
click at [341, 159] on div "Files New File Javascript files 1 [ALL] Cart Update.js 0 1 [GOLOVNA] Fix questi…" at bounding box center [805, 396] width 1526 height 702
type textarea "window.Webflow ||= []; window.Webflow.push(() => {"
click at [212, 601] on div "1 [TEST ABOUT] Bot .js 0" at bounding box center [202, 616] width 280 height 33
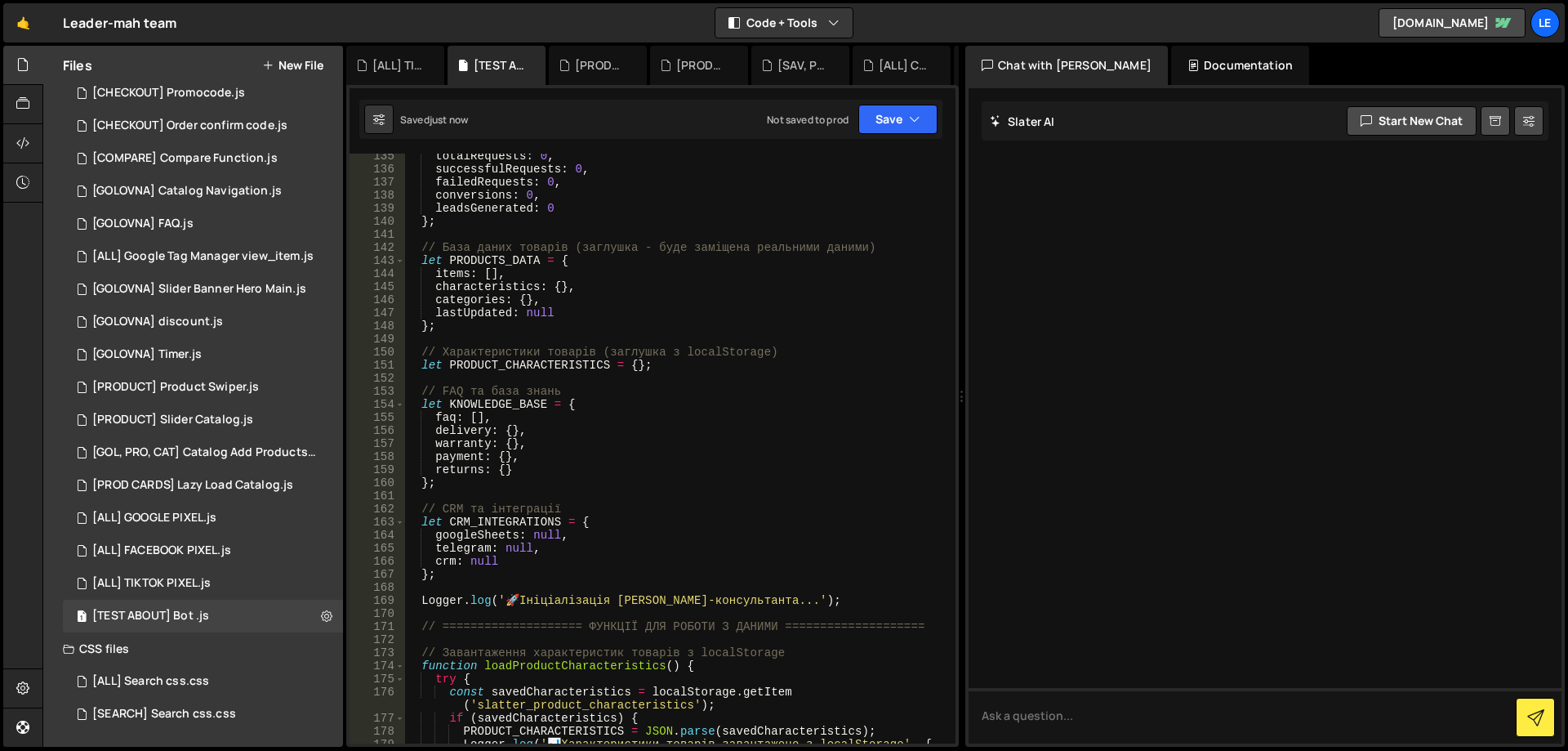
scroll to position [0, 0]
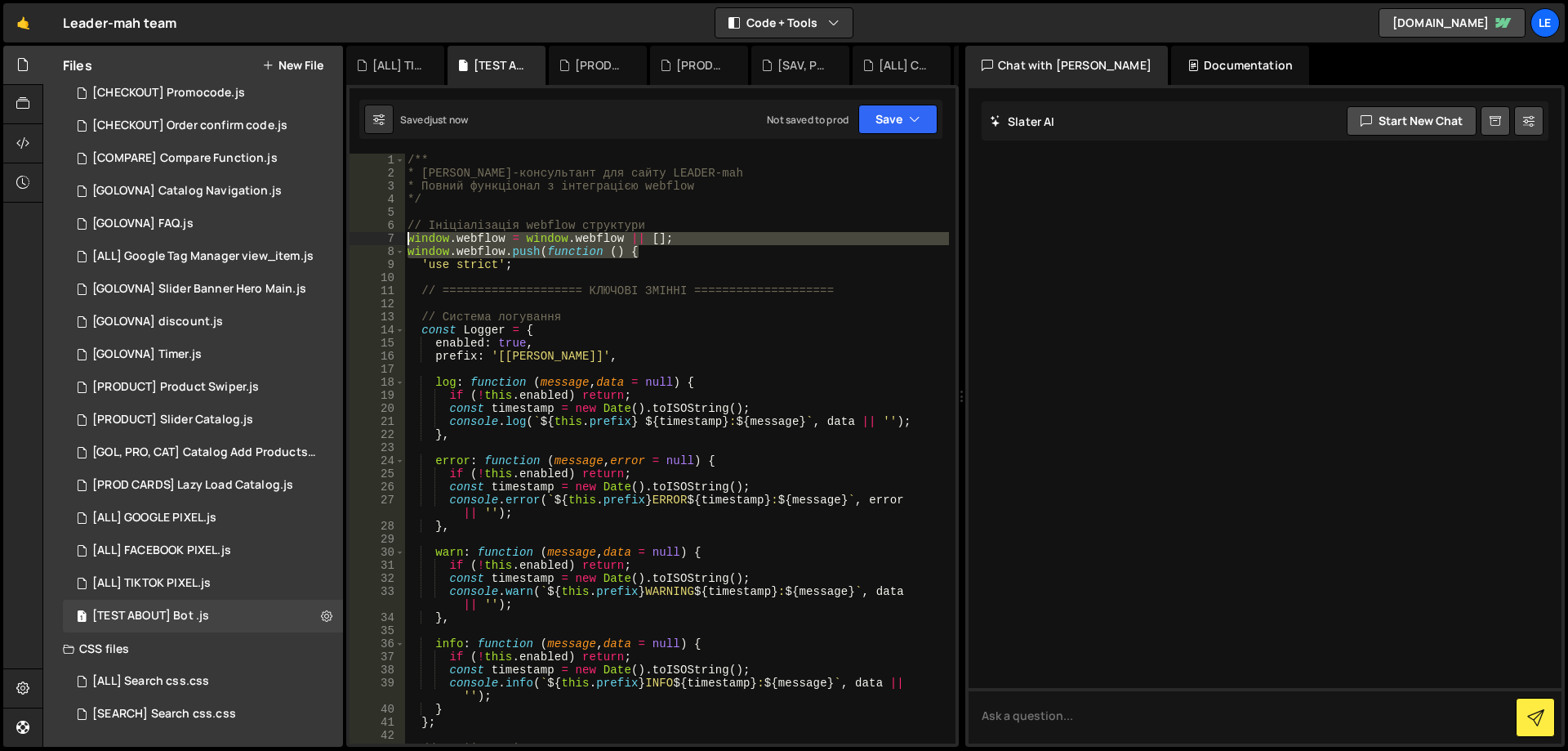
drag, startPoint x: 643, startPoint y: 252, endPoint x: 349, endPoint y: 233, distance: 294.6
click at [349, 233] on div "XXXXXXXXXXXXXXXXXXXXXXXXXXXXXXXXXXXXXXXXXXXXXXXXXXXXXXXXXXXXXXXXXXXXXXXXXXXXXXX…" at bounding box center [652, 416] width 613 height 662
paste textarea "Webflow.push(() =>"
click at [737, 237] on div "/** * [PERSON_NAME]-консультант для сайту LEADER-mah * Повний функціонал з інте…" at bounding box center [677, 461] width 545 height 616
click at [737, 244] on div "/** * [PERSON_NAME]-консультант для сайту LEADER-mah * Повний функціонал з інте…" at bounding box center [677, 461] width 545 height 616
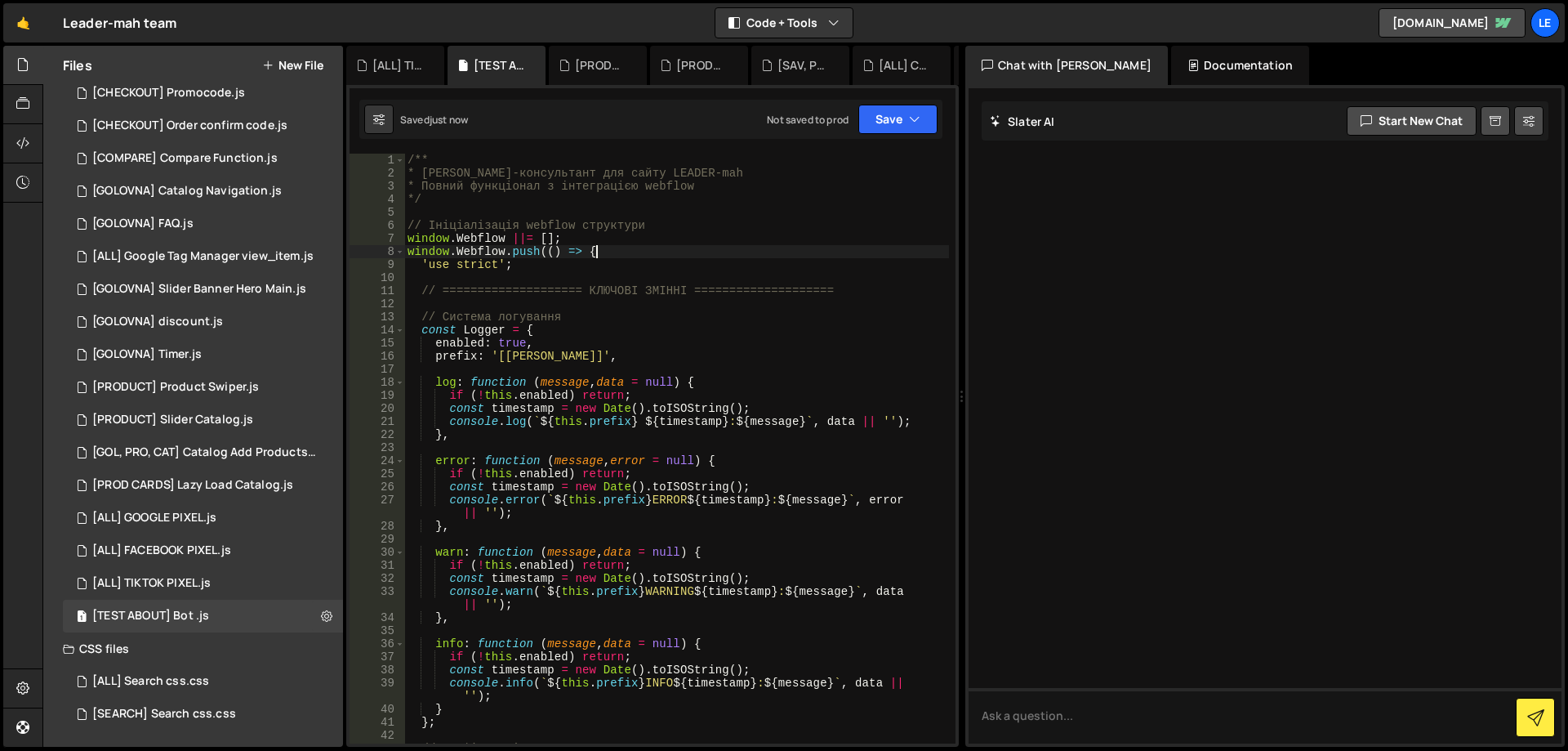
click at [734, 250] on div "/** * [PERSON_NAME]-консультант для сайту LEADER-mah * Повний функціонал з інте…" at bounding box center [677, 461] width 545 height 616
type textarea "window.Webflow.push(() => {"
click at [885, 124] on button "Save" at bounding box center [899, 119] width 80 height 30
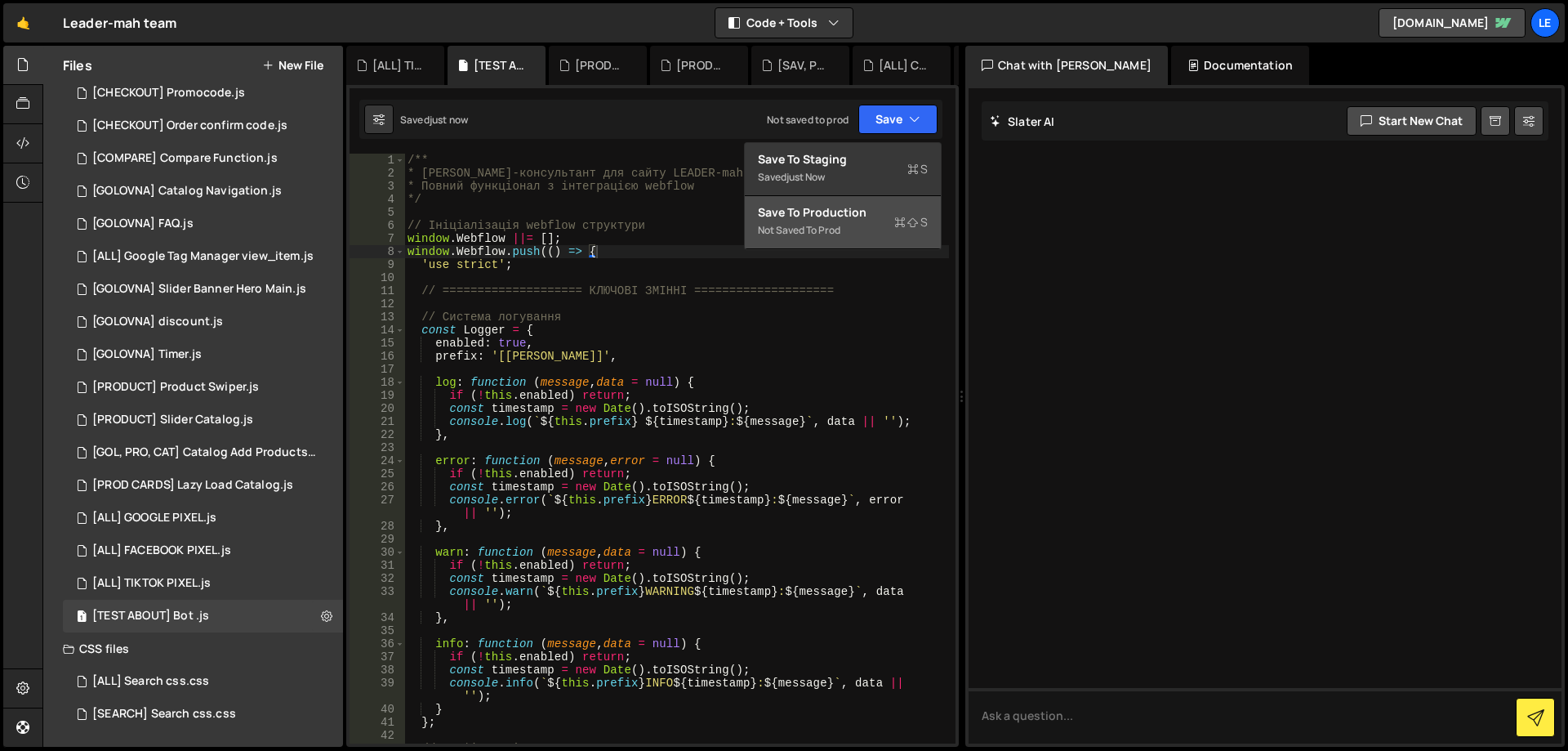
click at [857, 207] on div "Save to Production S" at bounding box center [843, 212] width 170 height 16
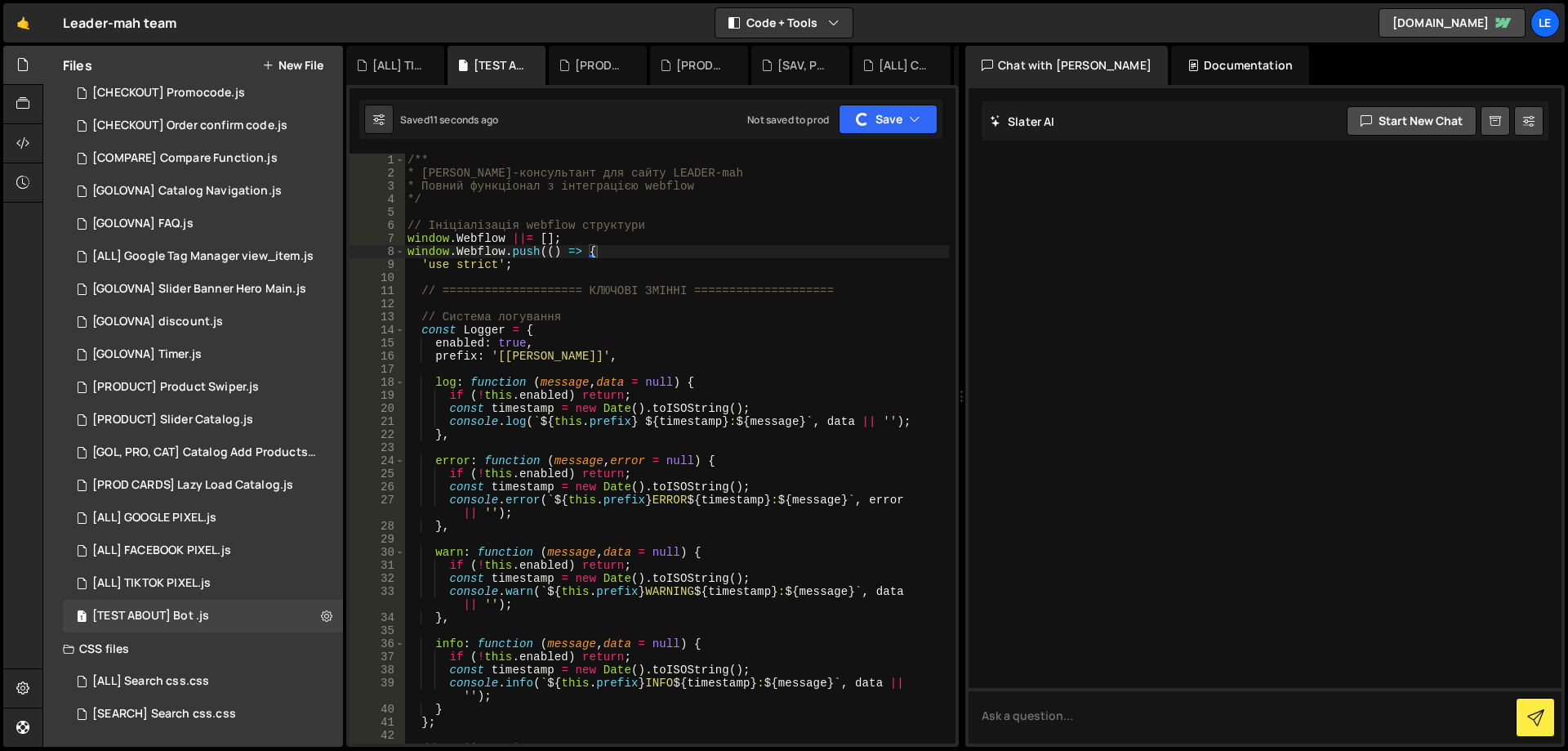
click at [148, 648] on div "CSS files" at bounding box center [193, 649] width 300 height 33
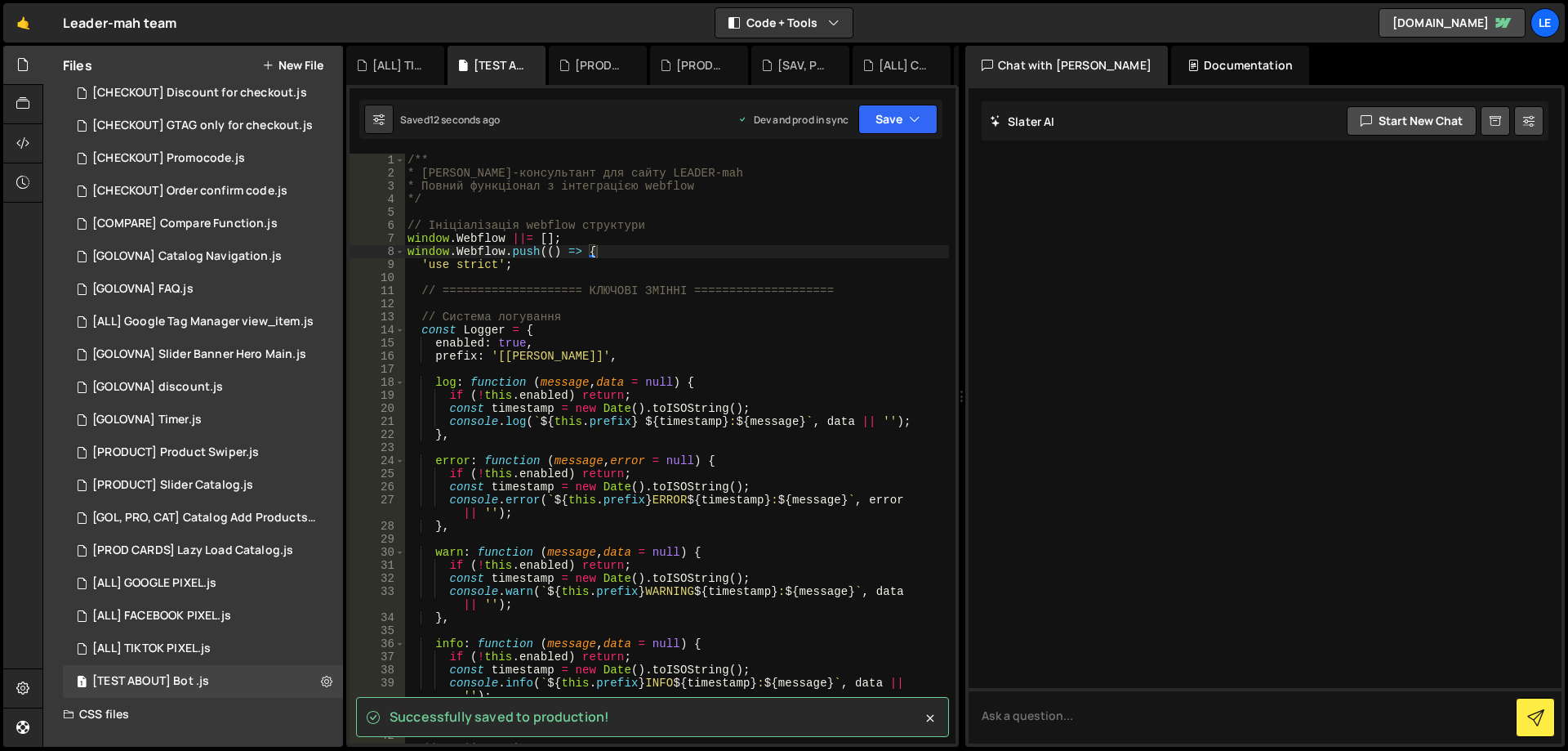
click at [128, 724] on div "CSS files" at bounding box center [193, 714] width 300 height 33
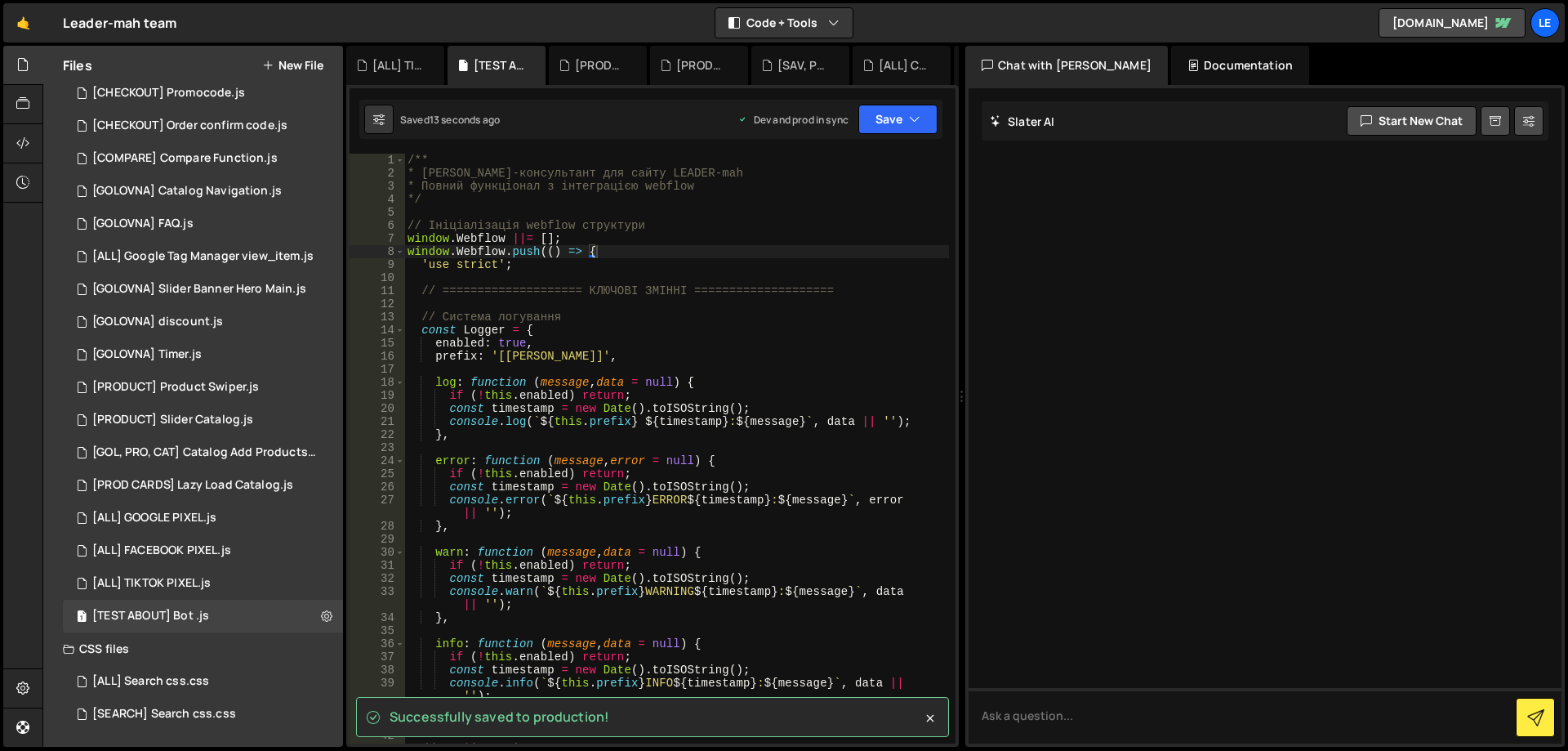
click at [298, 59] on button "New File" at bounding box center [293, 65] width 61 height 13
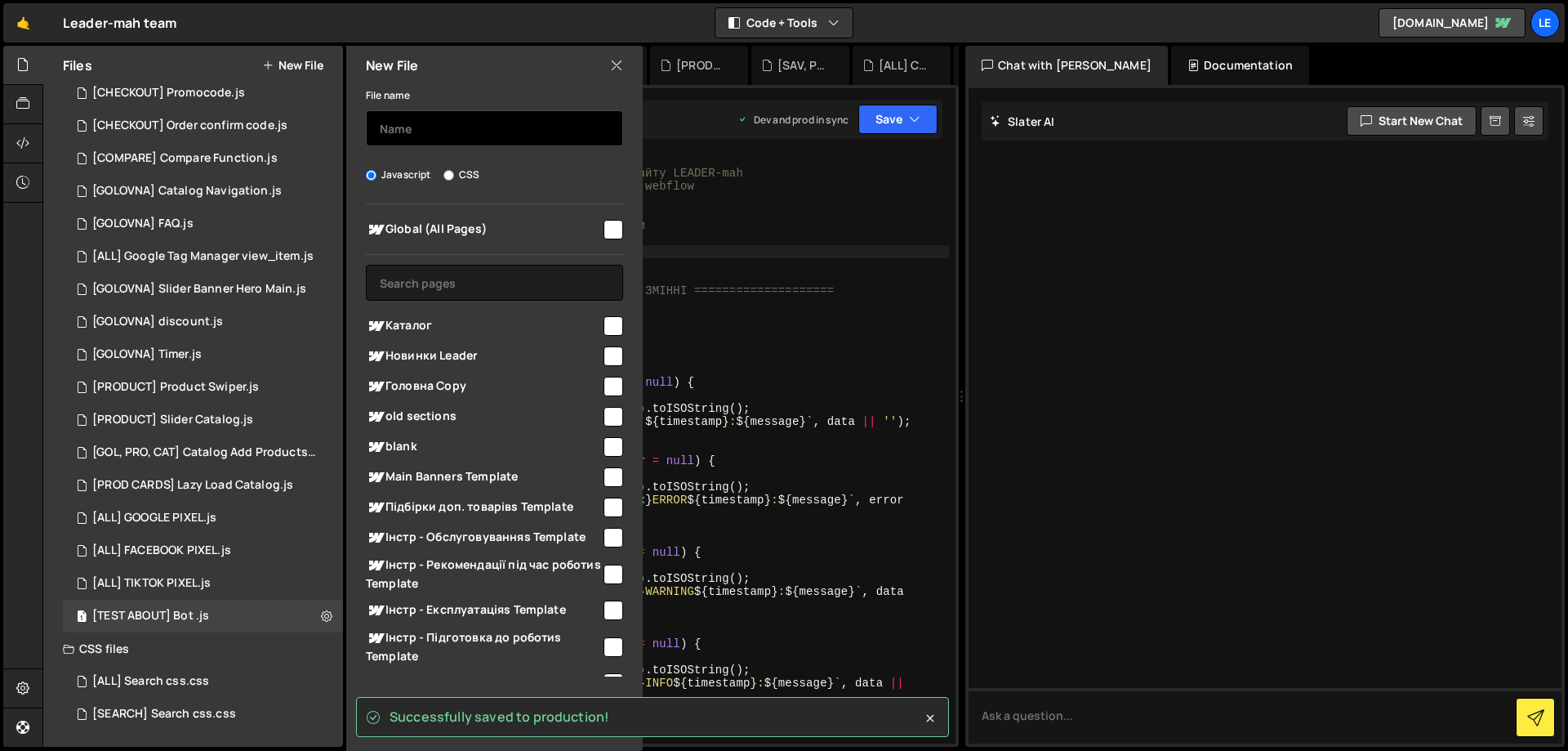
click at [482, 130] on input "text" at bounding box center [494, 128] width 257 height 36
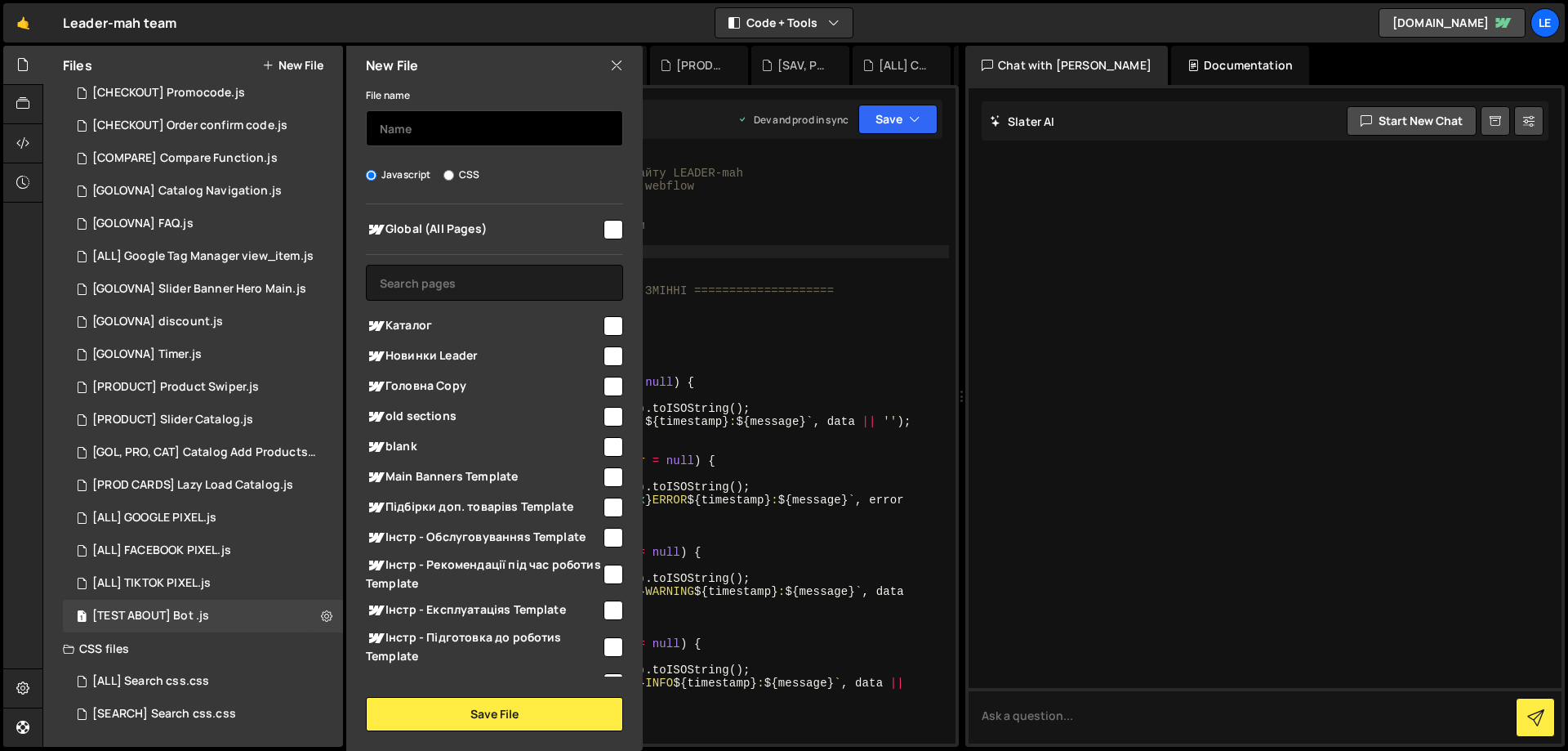
type input "х"
type input "[TEST ABOUT] Bot"
click at [478, 176] on label "CSS" at bounding box center [461, 174] width 36 height 16
click at [454, 176] on input "CSS" at bounding box center [448, 175] width 11 height 11
radio input "true"
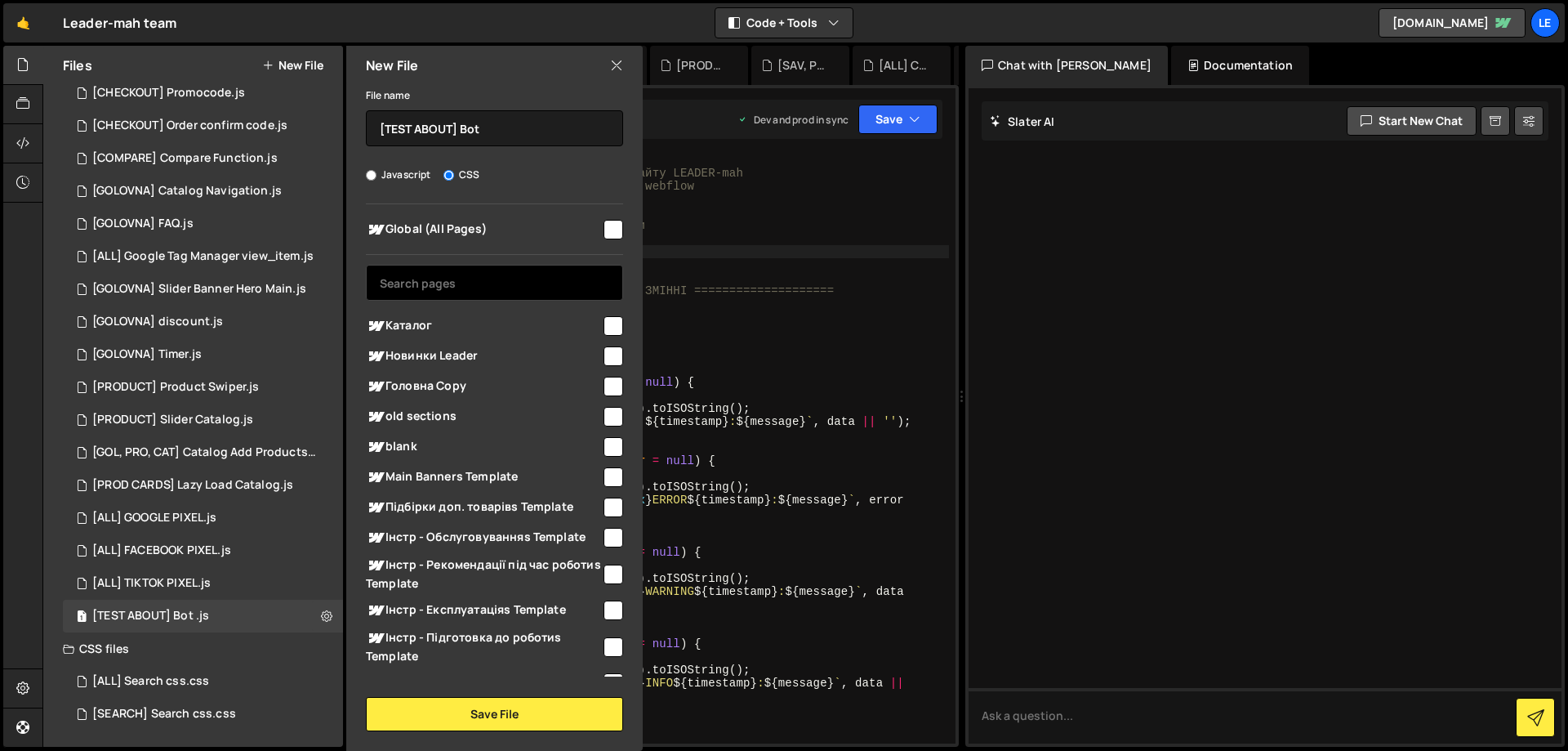
click at [477, 278] on input "text" at bounding box center [494, 283] width 257 height 36
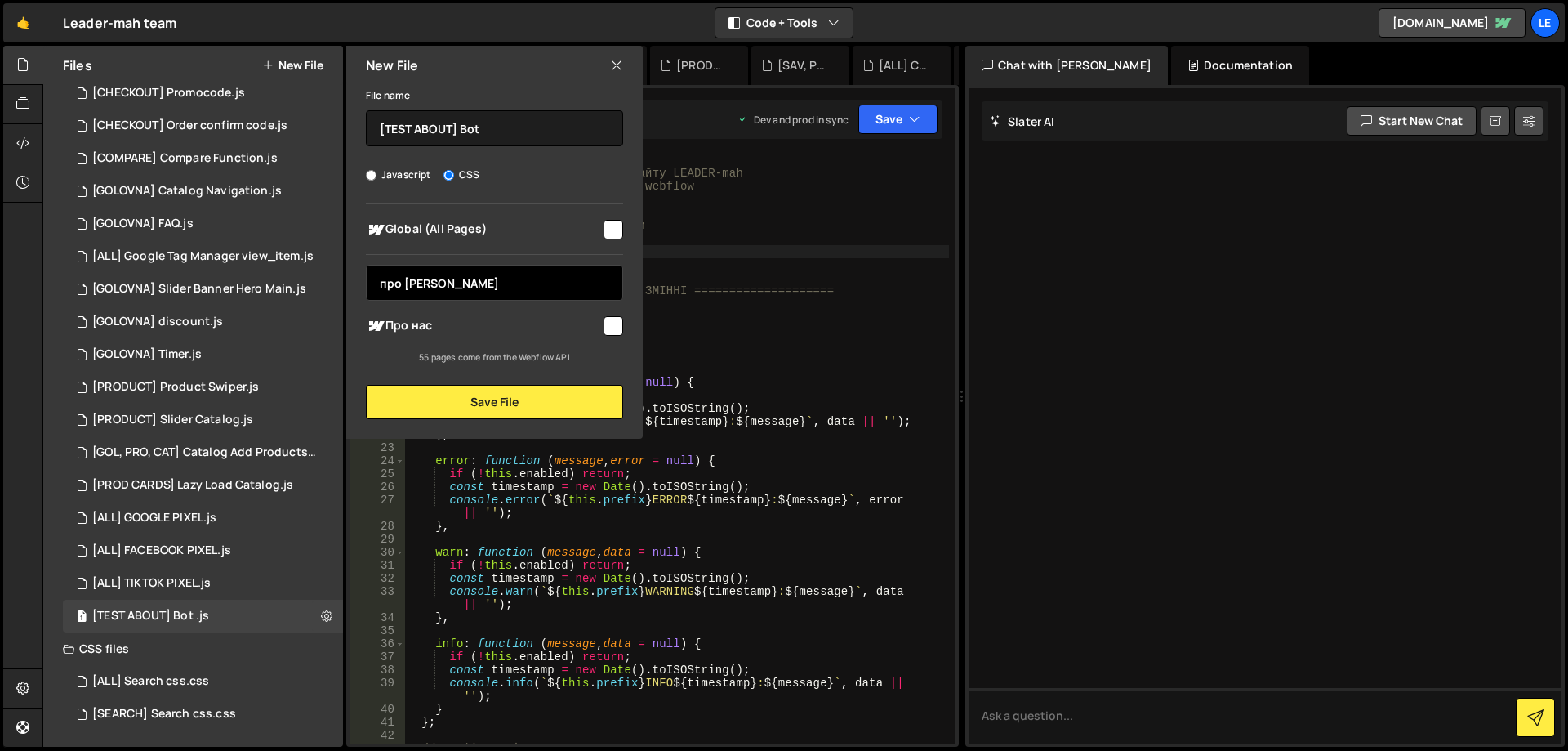
type input "про [PERSON_NAME]"
drag, startPoint x: 638, startPoint y: 328, endPoint x: 624, endPoint y: 320, distance: 16.1
click at [638, 327] on div "Global (All Pages) про н Каталог" at bounding box center [494, 284] width 296 height 160
click at [623, 318] on input "checkbox" at bounding box center [613, 326] width 19 height 19
checkbox input "true"
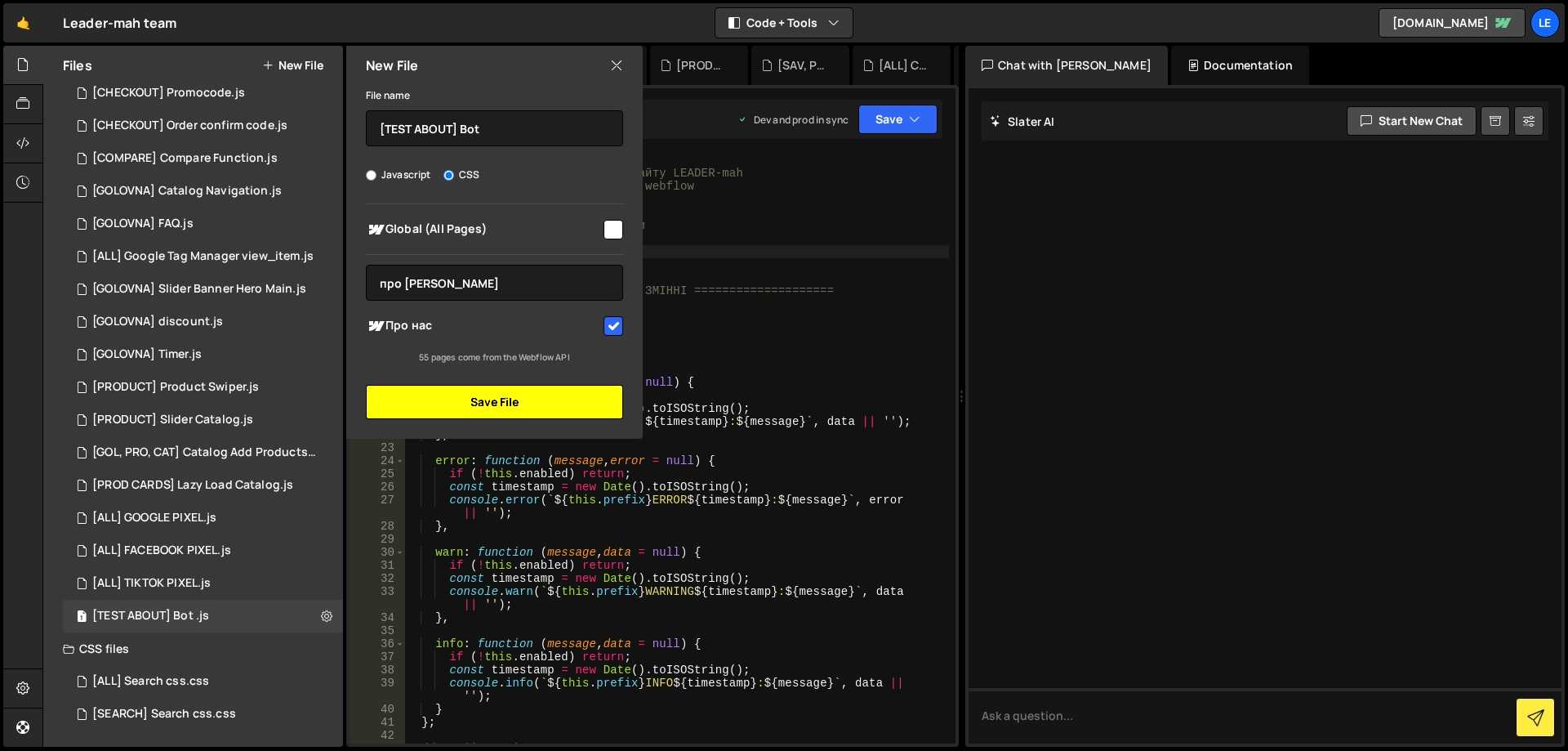
click at [576, 394] on button "Save File" at bounding box center [494, 402] width 257 height 35
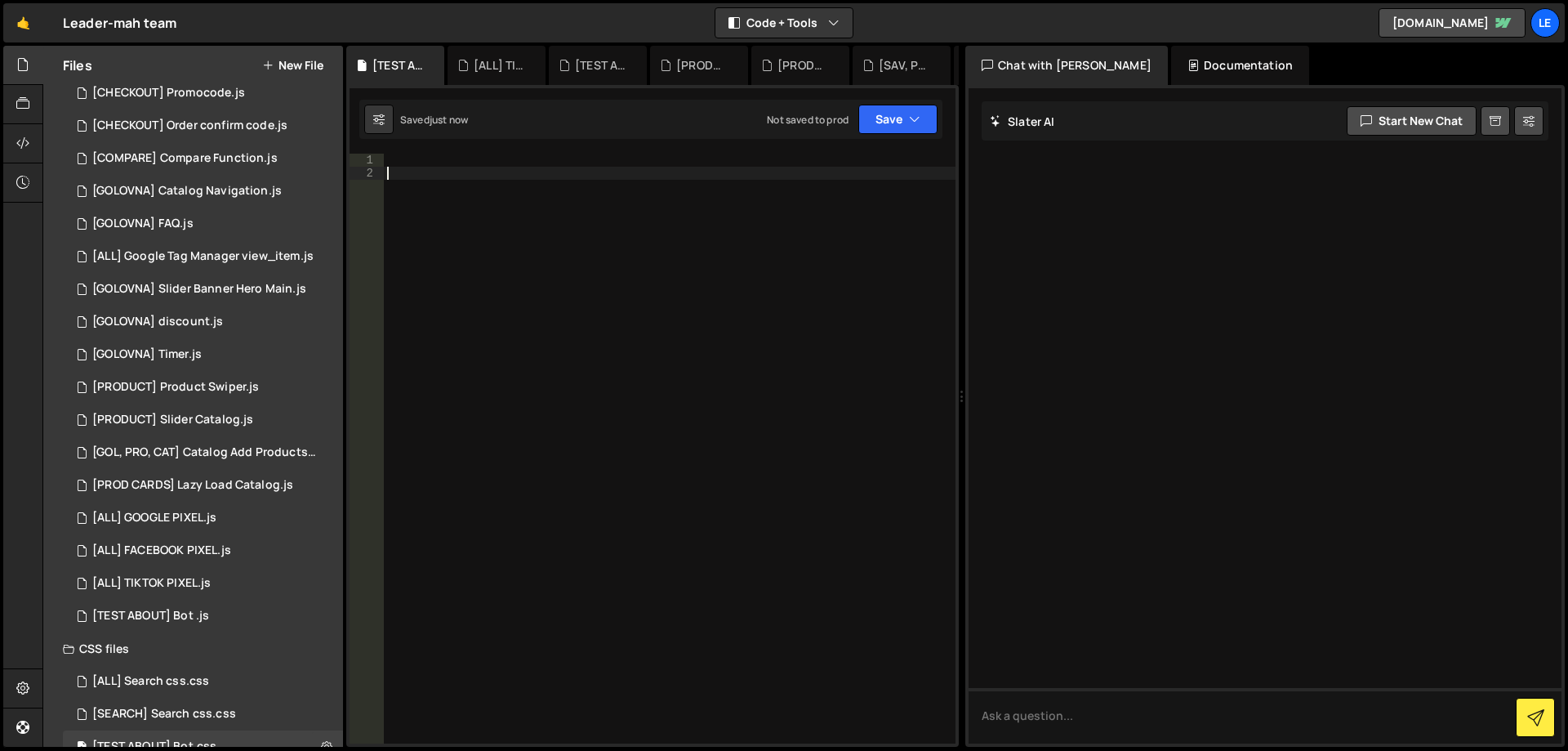
click at [609, 367] on div at bounding box center [670, 461] width 572 height 616
paste textarea "}"
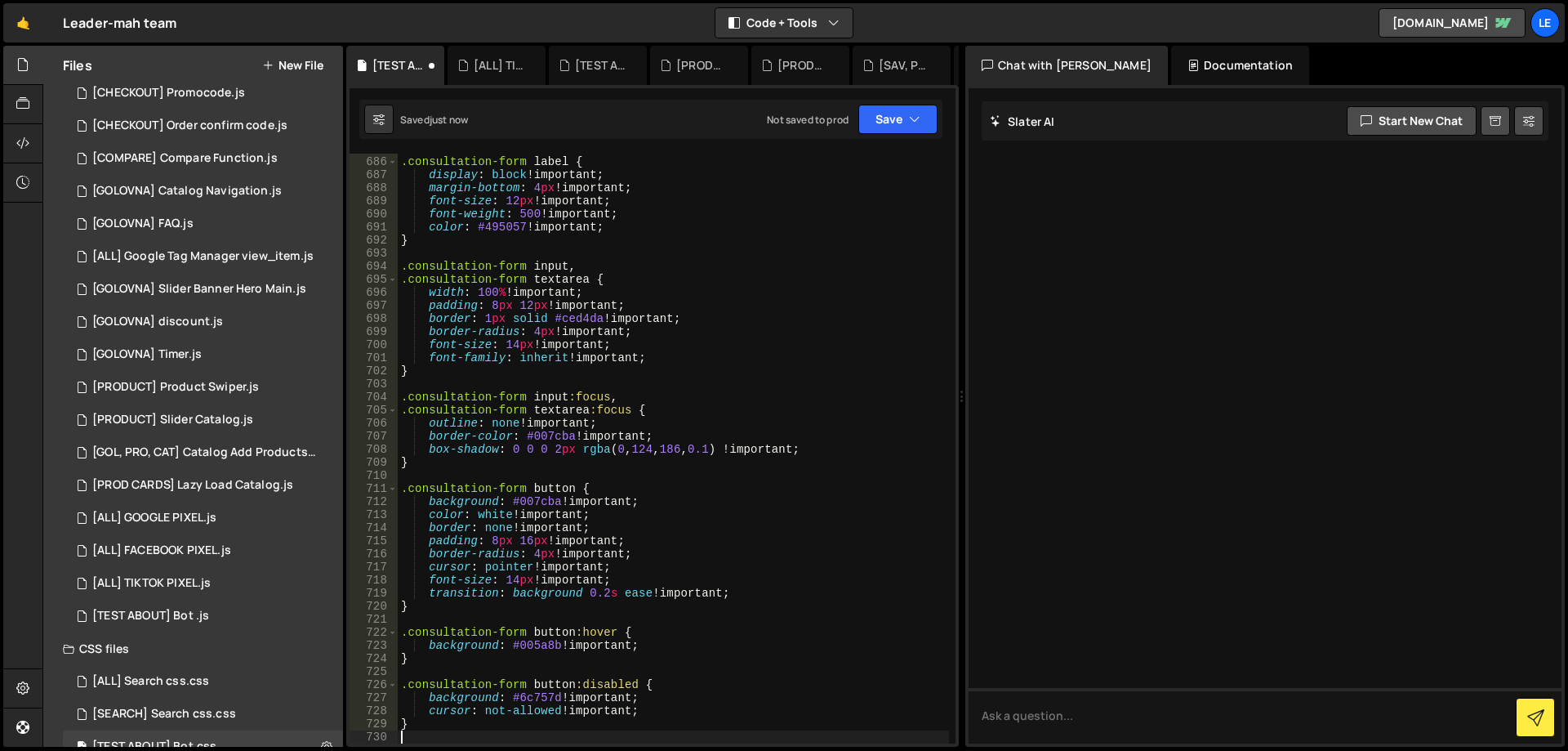
type textarea "}"
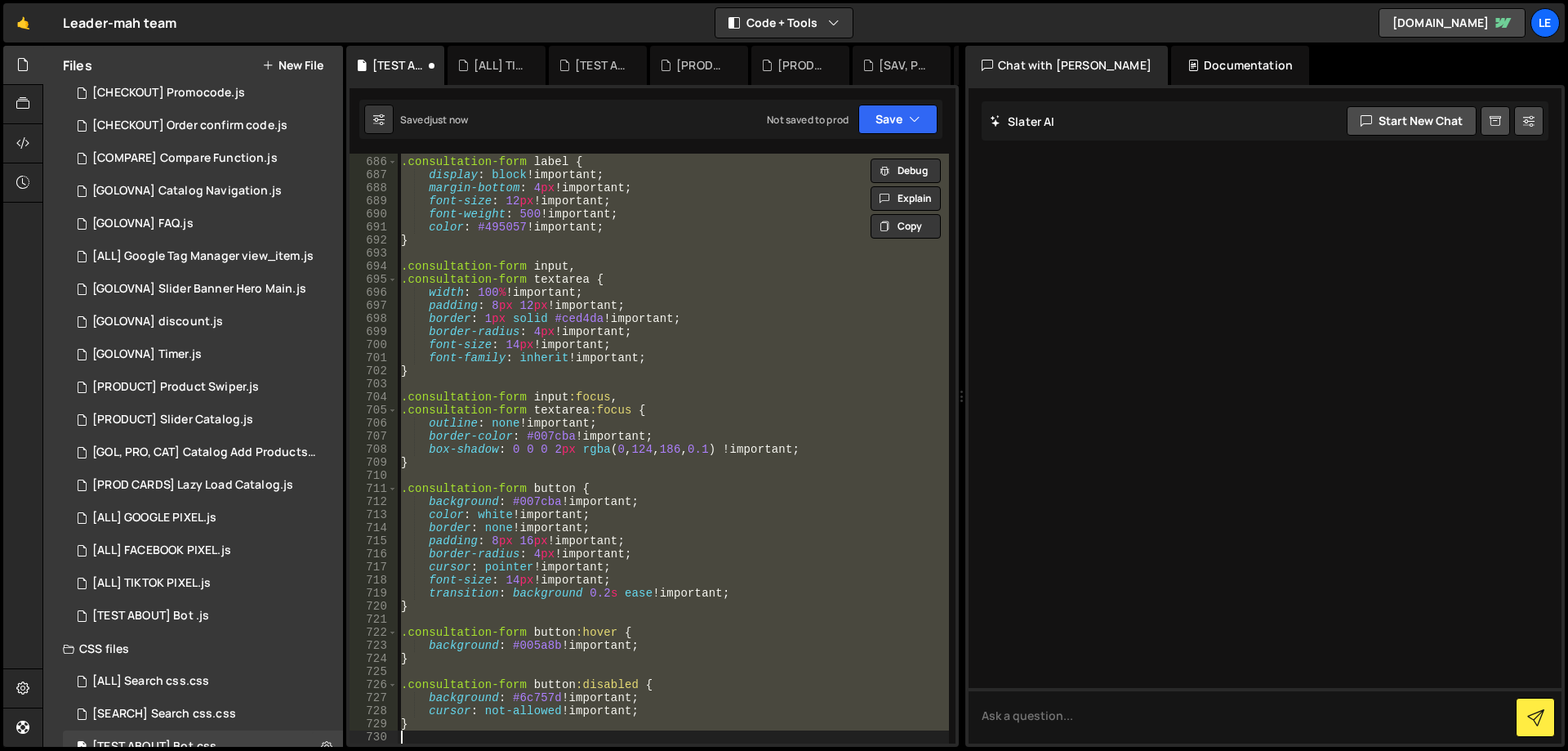
paste textarea
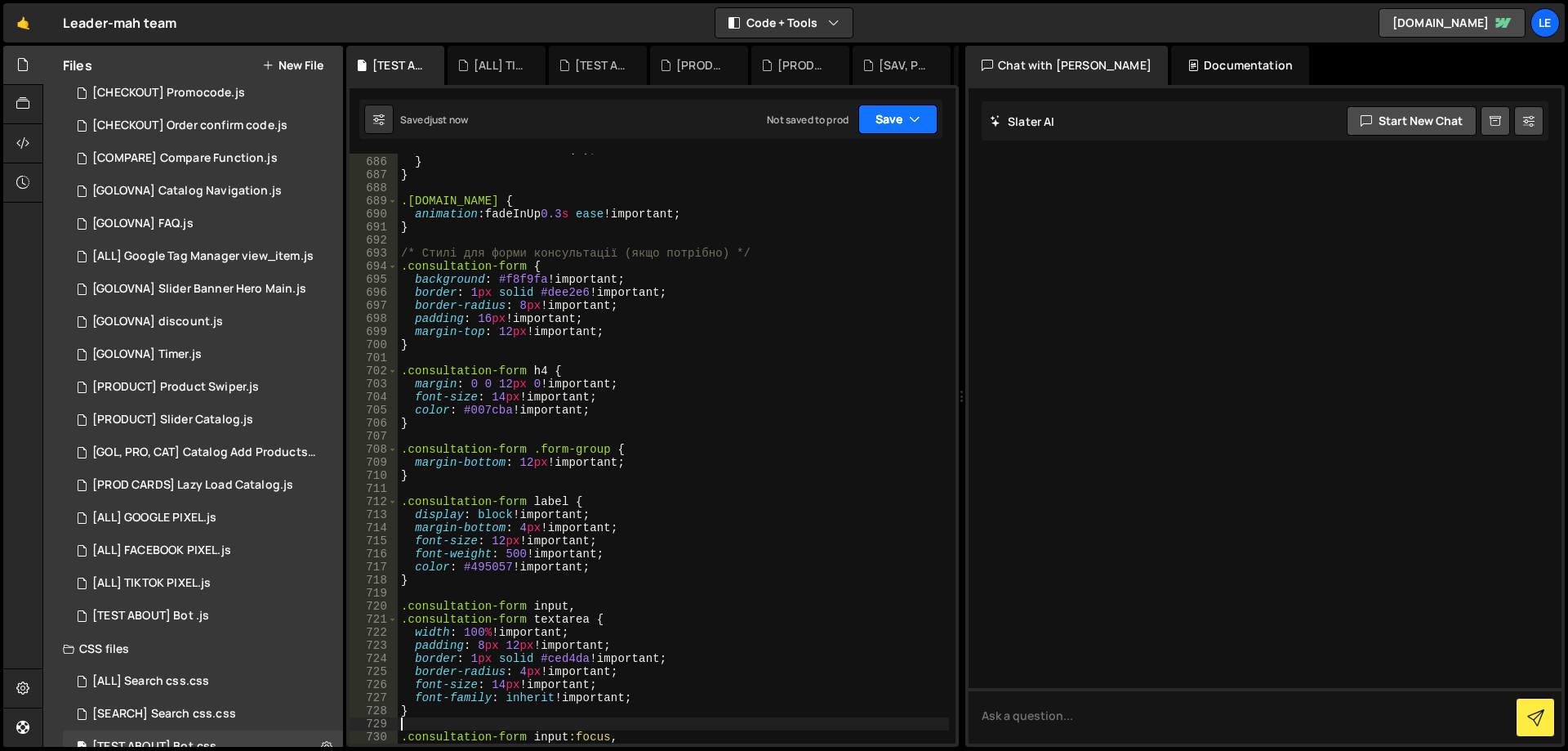
click at [871, 119] on button "Save" at bounding box center [899, 119] width 80 height 30
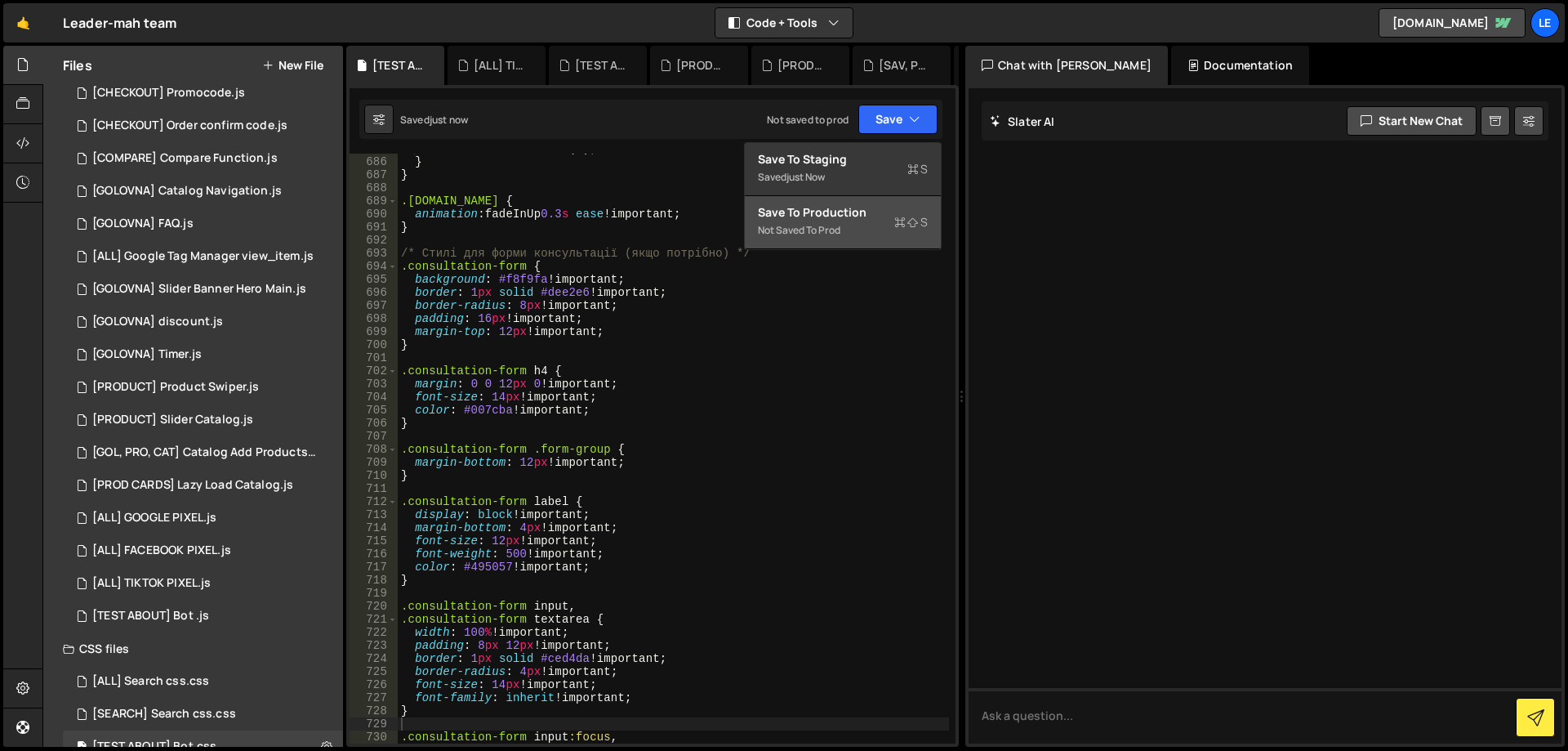
click at [828, 225] on div "Not saved to prod" at bounding box center [843, 230] width 170 height 19
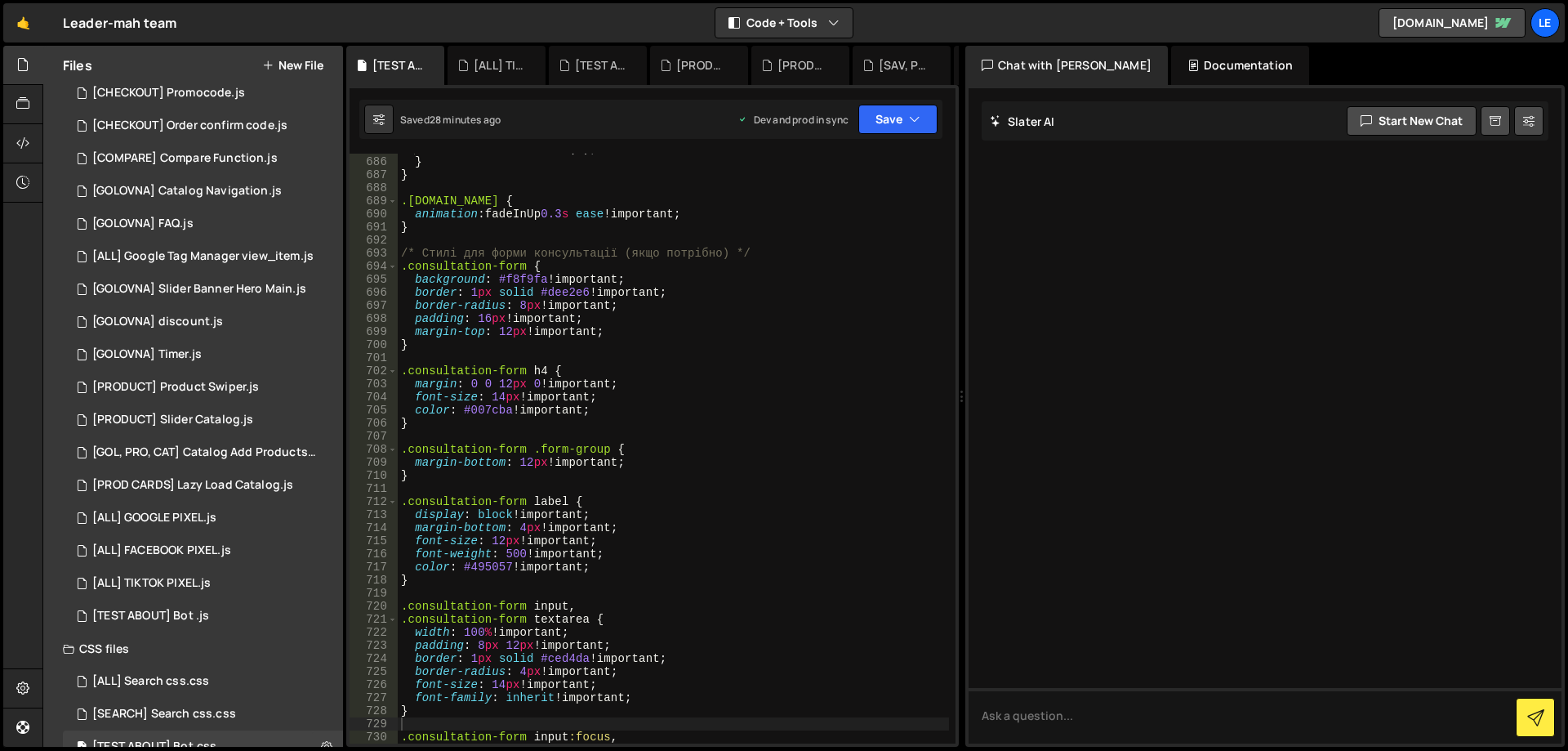
scroll to position [638, 0]
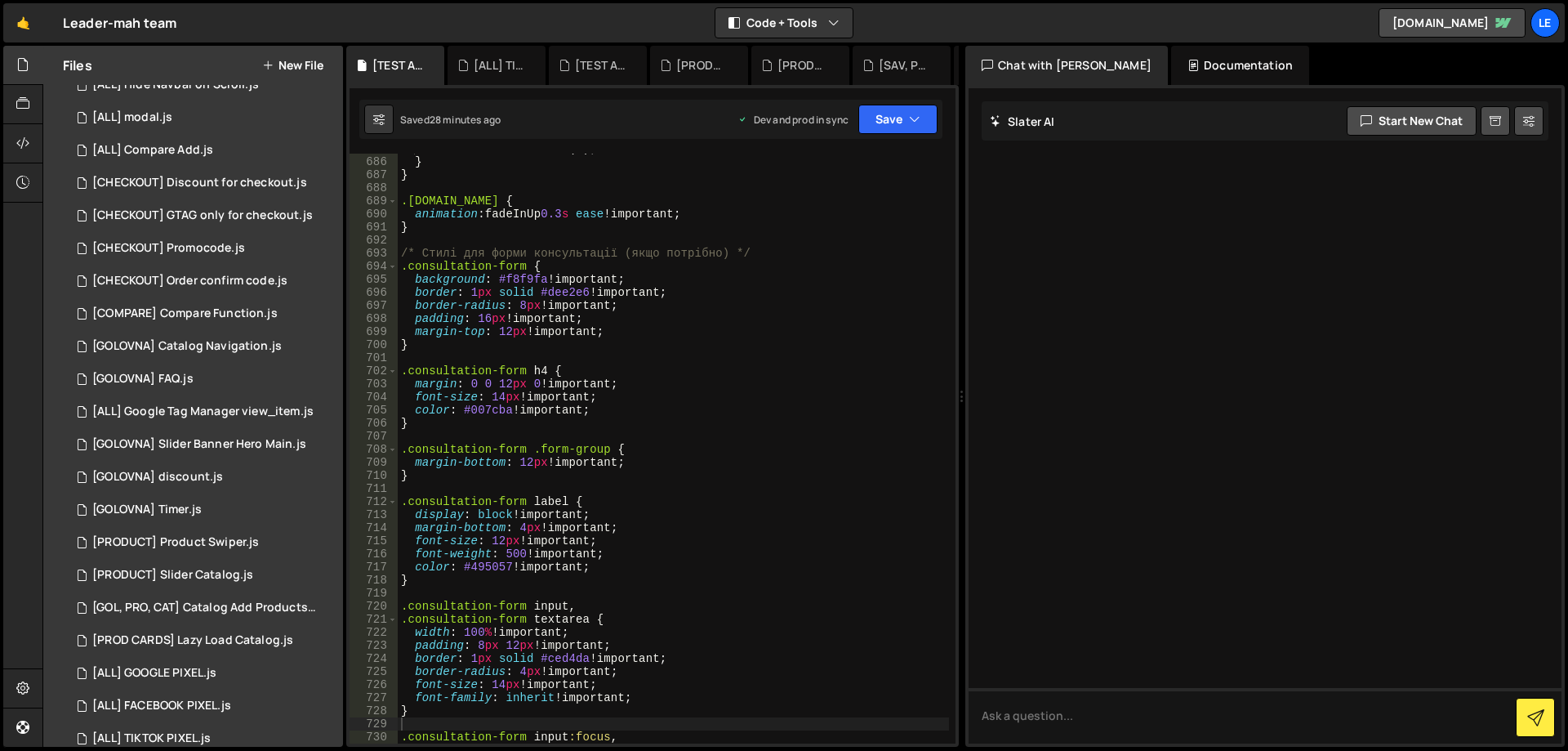
type textarea "background: #f8f9fa !important;"
click at [624, 284] on div "transform : translateY( 0 ) ; } } .[DOMAIN_NAME] { animation : fadeInUp 0.3 s e…" at bounding box center [674, 450] width 552 height 616
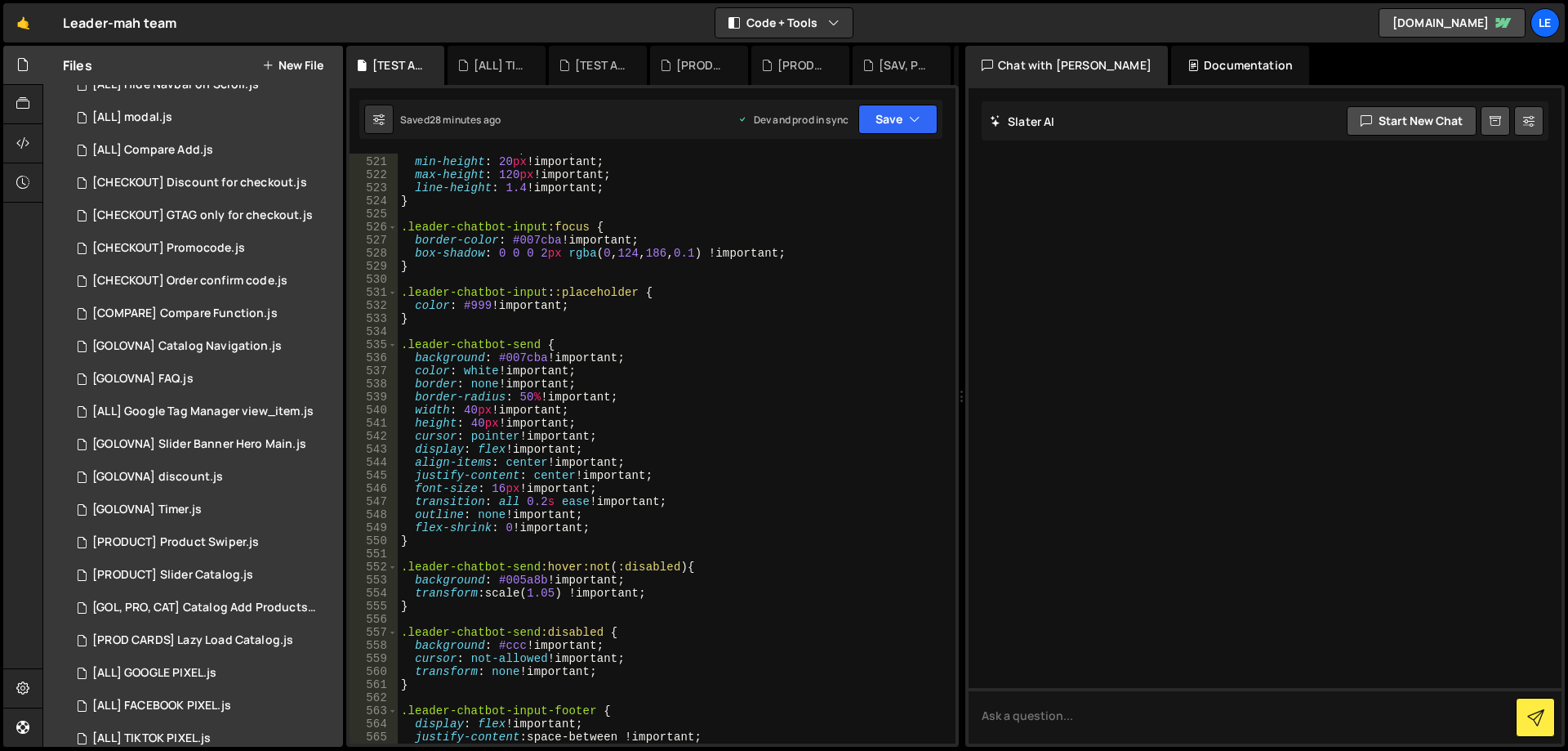
scroll to position [6615, 0]
